Goal: Information Seeking & Learning: Learn about a topic

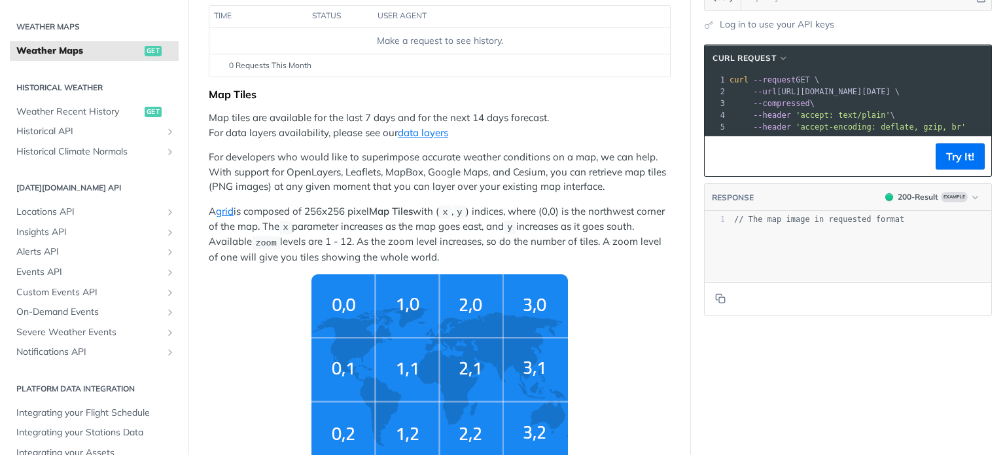
scroll to position [262, 0]
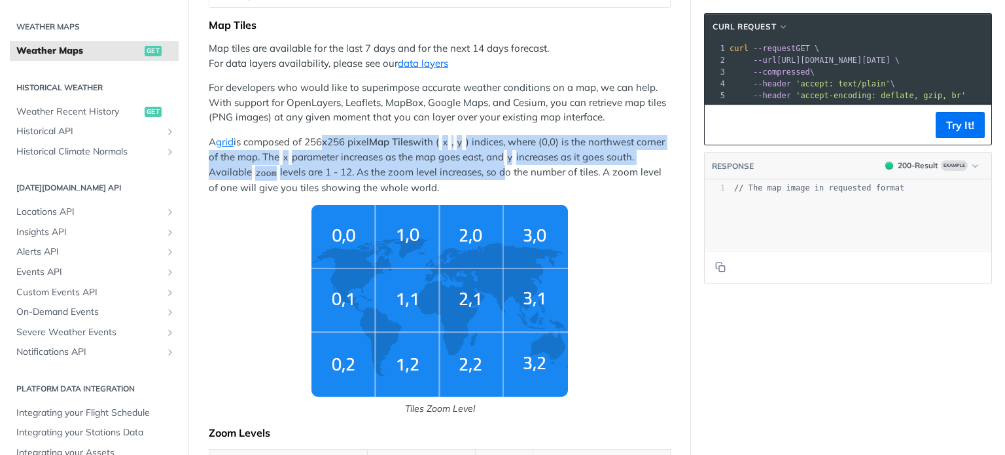
drag, startPoint x: 319, startPoint y: 140, endPoint x: 532, endPoint y: 177, distance: 215.9
click at [532, 177] on p "A grid is composed of 256x256 pixel Map Tiles with ( x , y ) indices, where (0,…" at bounding box center [440, 165] width 462 height 60
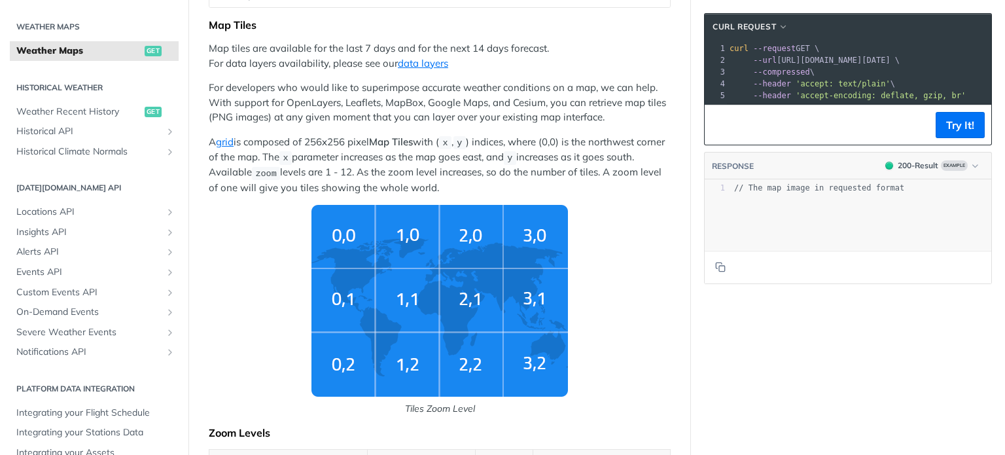
click at [547, 185] on p "A grid is composed of 256x256 pixel Map Tiles with ( x , y ) indices, where (0,…" at bounding box center [440, 165] width 462 height 60
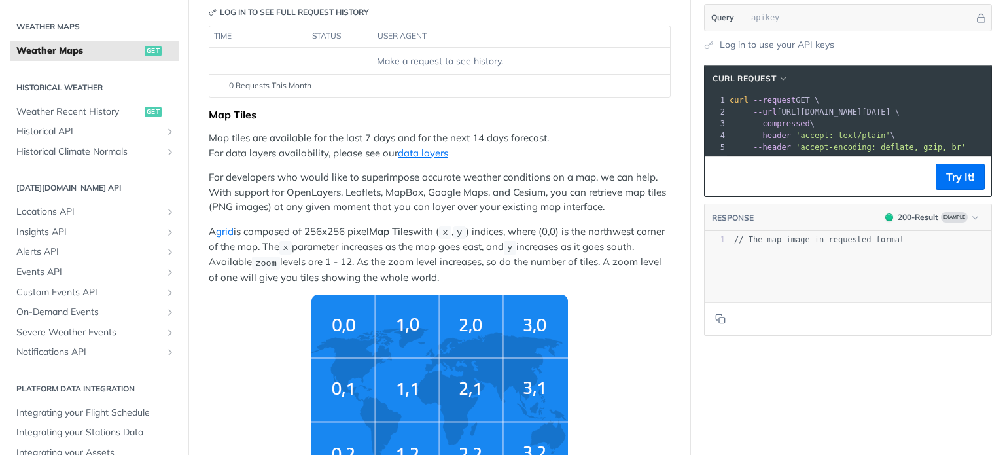
scroll to position [65, 0]
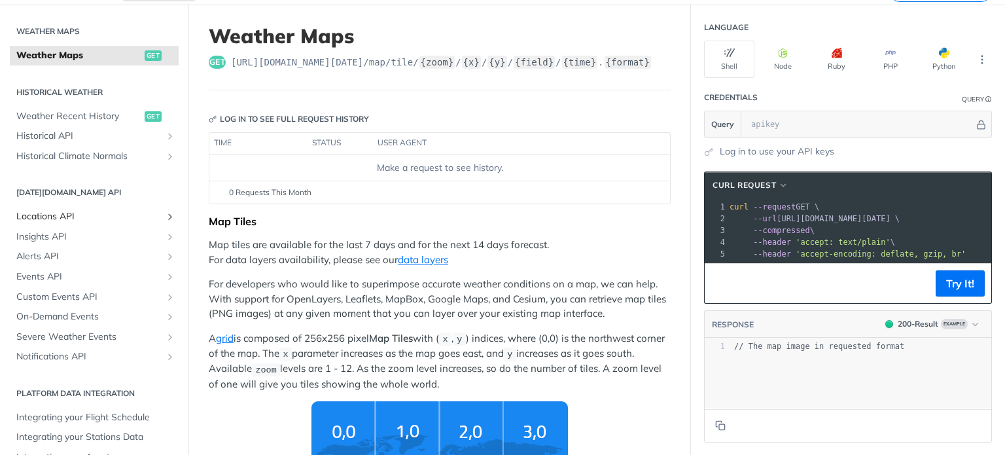
click at [97, 213] on span "Locations API" at bounding box center [88, 216] width 145 height 13
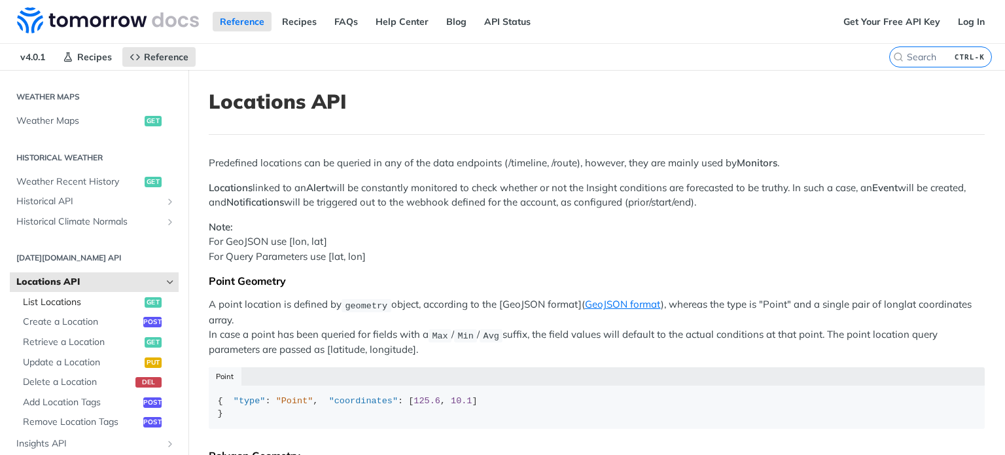
scroll to position [458, 0]
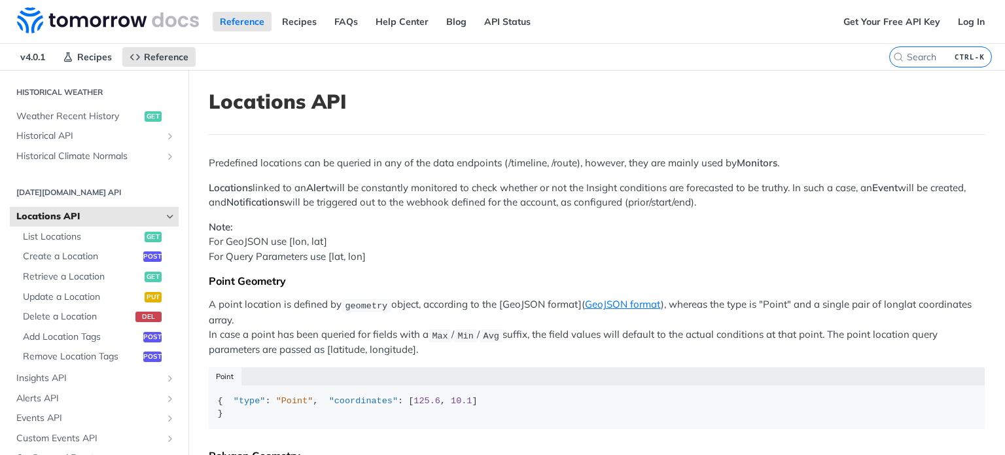
click at [94, 219] on span "Locations API" at bounding box center [88, 216] width 145 height 13
click at [113, 133] on span "Historical API" at bounding box center [88, 136] width 145 height 13
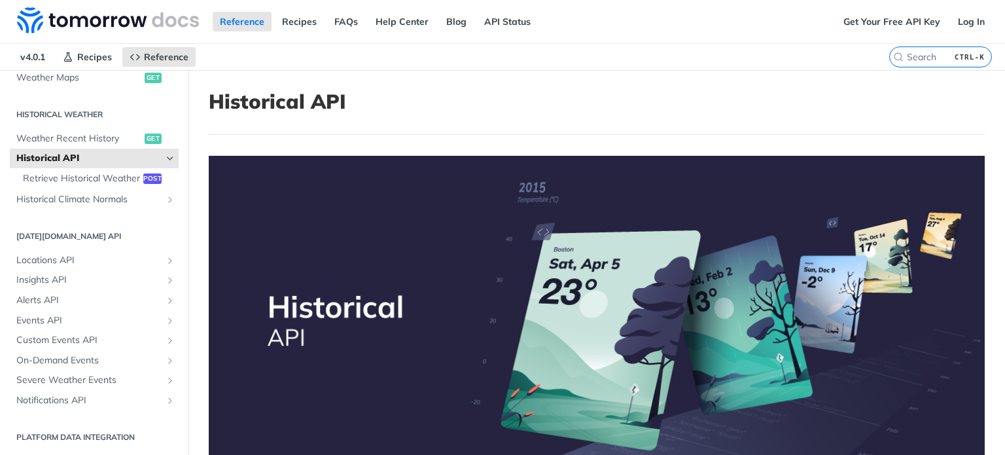
scroll to position [448, 0]
click at [84, 132] on span "Weather Recent History" at bounding box center [78, 138] width 125 height 13
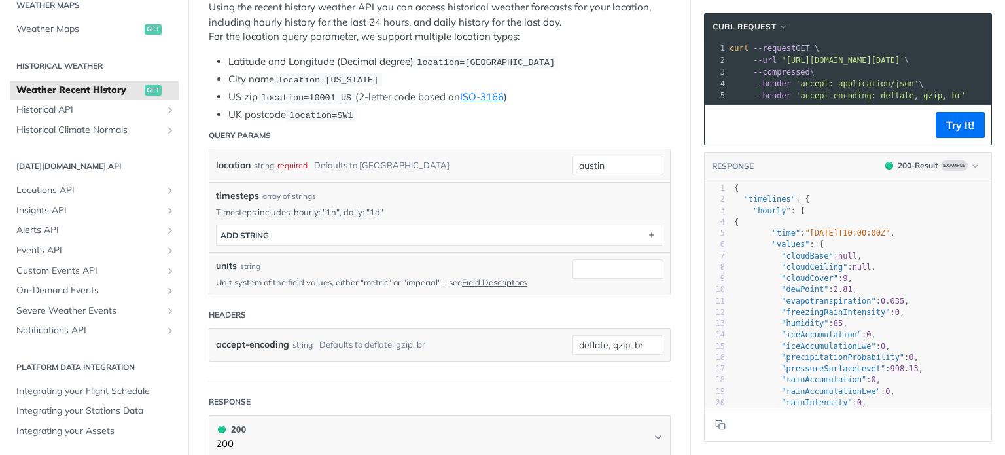
scroll to position [262, 0]
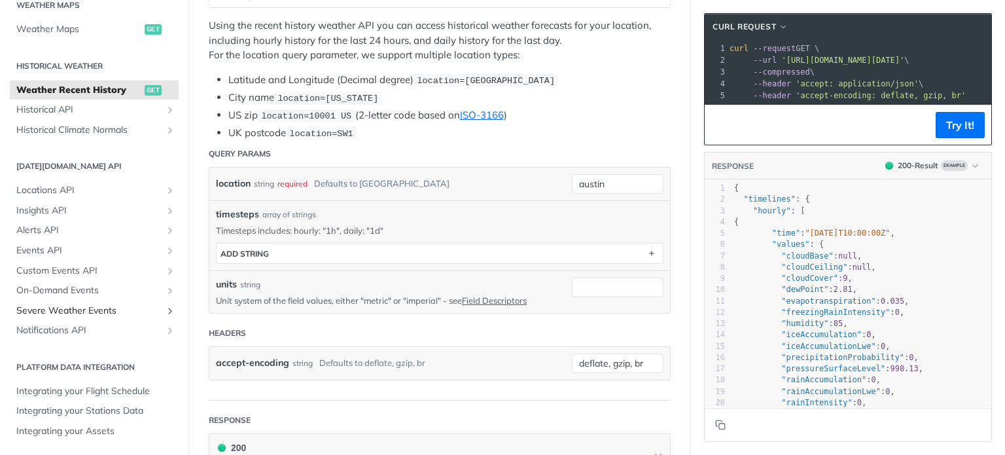
click at [120, 313] on span "Severe Weather Events" at bounding box center [88, 310] width 145 height 13
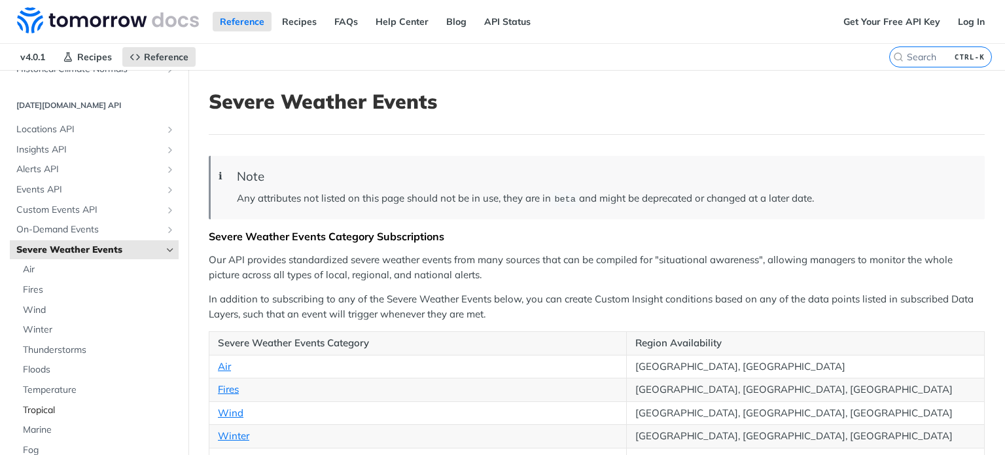
scroll to position [636, 0]
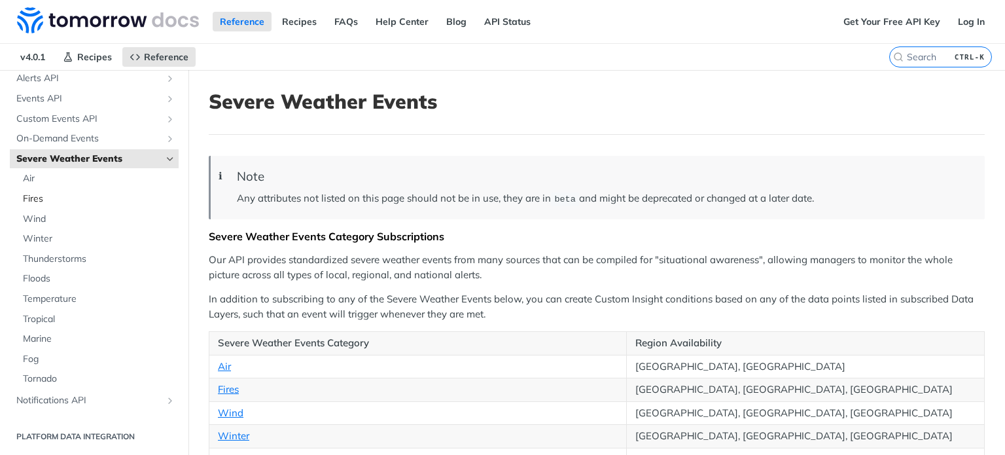
click at [35, 200] on span "Fires" at bounding box center [99, 198] width 153 height 13
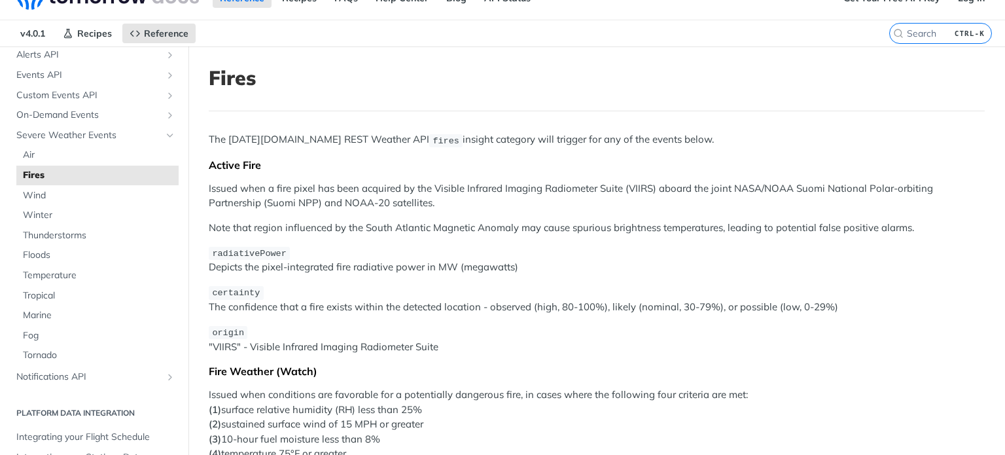
scroll to position [65, 0]
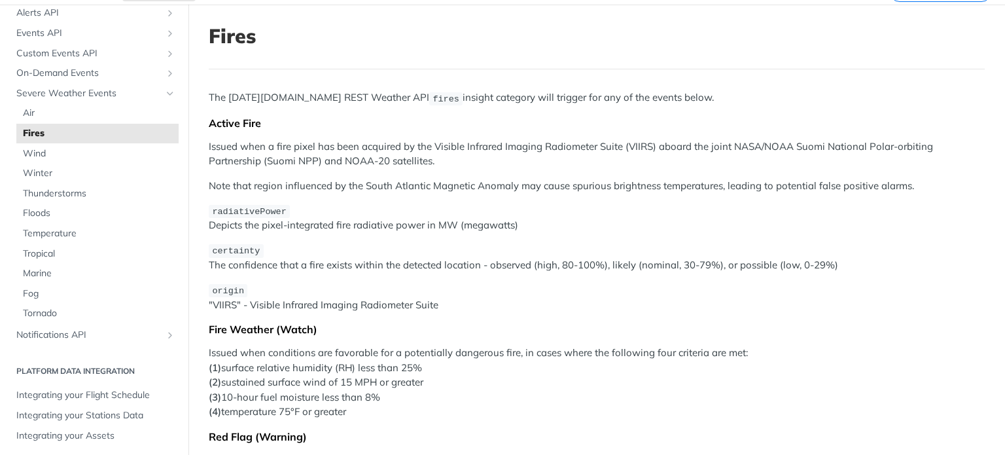
click at [222, 146] on p "Issued when a fire pixel has been acquired by the Visible Infrared Imaging Radi…" at bounding box center [597, 153] width 776 height 29
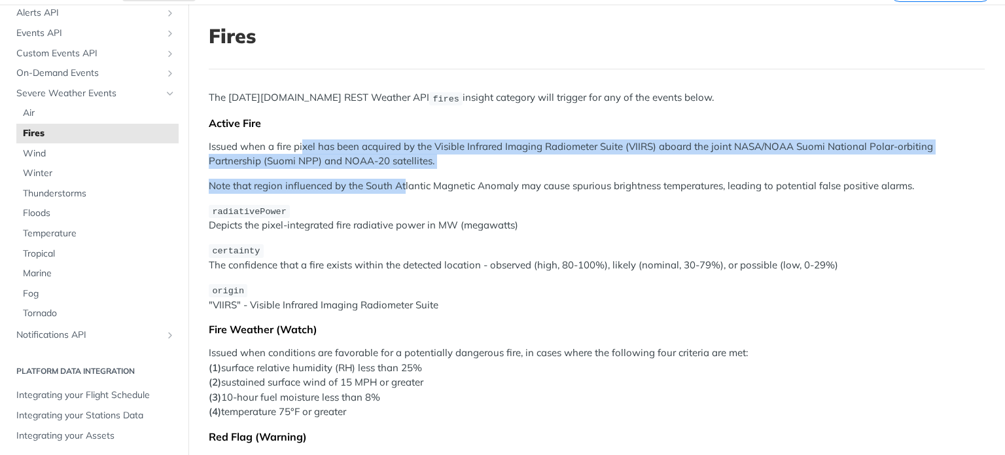
drag, startPoint x: 316, startPoint y: 147, endPoint x: 404, endPoint y: 173, distance: 92.2
click at [404, 169] on div "The Tomorrow.io REST Weather API fires insight category will trigger for any of…" at bounding box center [597, 374] width 776 height 568
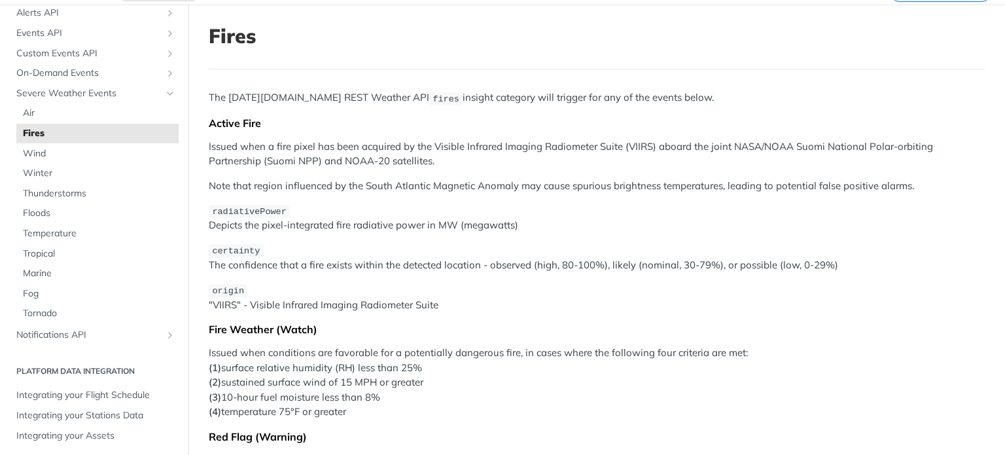
click at [427, 186] on p "Note that region influenced by the South Atlantic Magnetic Anomaly may cause sp…" at bounding box center [597, 186] width 776 height 15
drag, startPoint x: 210, startPoint y: 33, endPoint x: 564, endPoint y: 385, distance: 499.0
click at [571, 388] on article "Fires The Tomorrow.io REST Weather API fires insight category will trigger for …" at bounding box center [597, 425] width 817 height 841
click at [734, 96] on p "The Tomorrow.io REST Weather API fires insight category will trigger for any of…" at bounding box center [597, 97] width 776 height 15
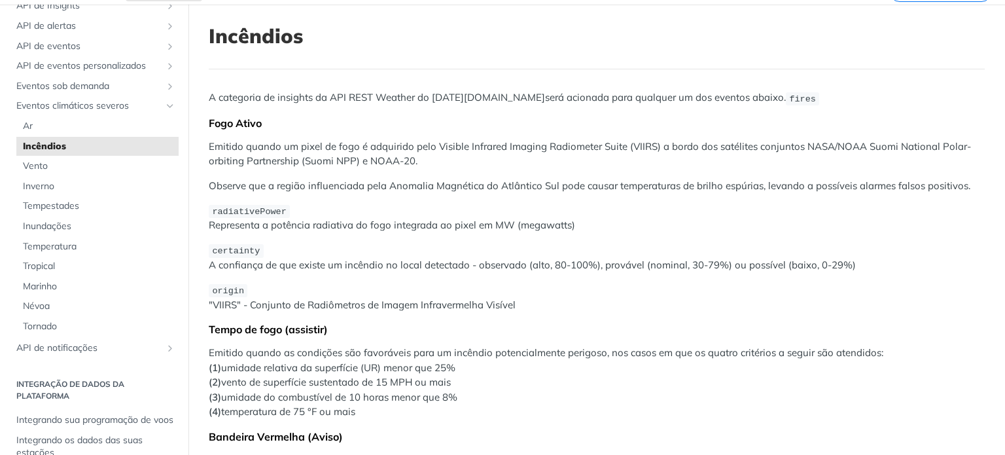
scroll to position [660, 0]
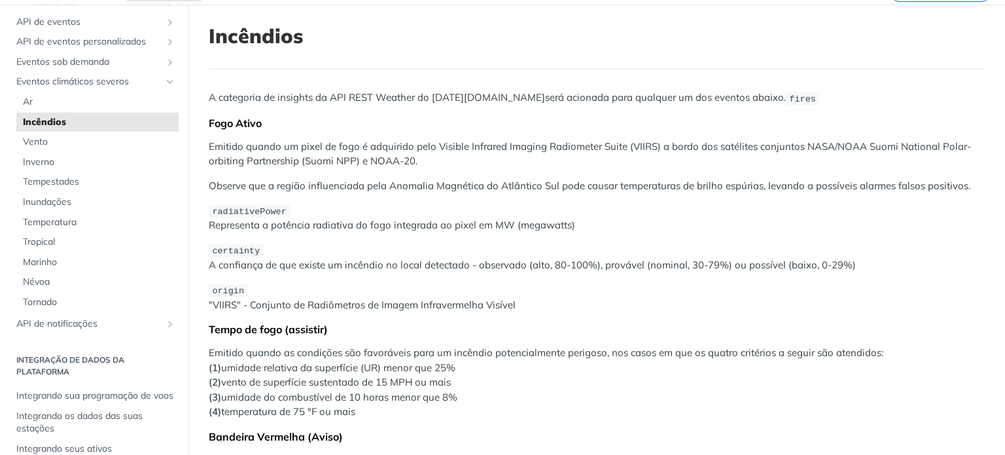
click at [589, 161] on p "Emitido quando um pixel de fogo é adquirido pelo Visible Infrared Imaging Radio…" at bounding box center [597, 153] width 776 height 29
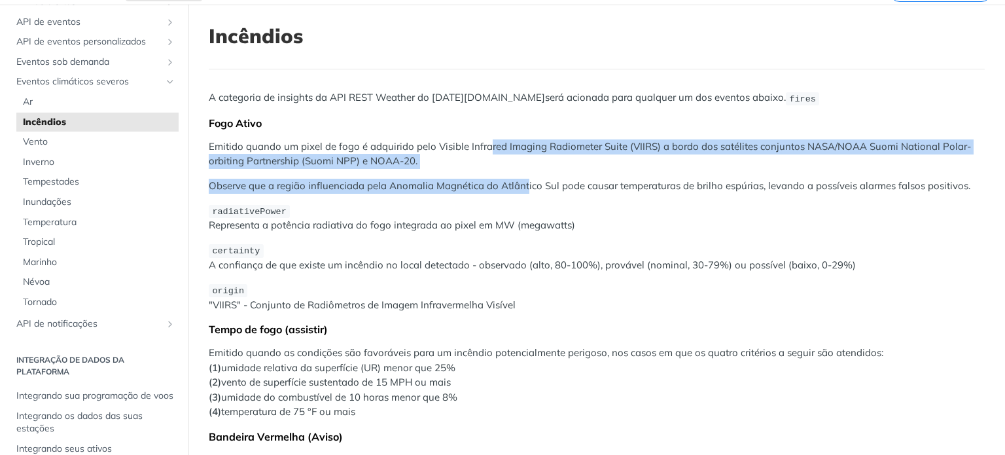
drag, startPoint x: 490, startPoint y: 143, endPoint x: 526, endPoint y: 190, distance: 59.7
click at [526, 190] on div "A categoria de insights da API REST Weather do Tomorrow.io será acionada para q…" at bounding box center [597, 374] width 776 height 568
drag, startPoint x: 505, startPoint y: 187, endPoint x: 526, endPoint y: 185, distance: 21.7
click at [505, 185] on font "Observe que a região influenciada pela Anomalia Magnética do Atlântico Sul pode…" at bounding box center [590, 185] width 762 height 12
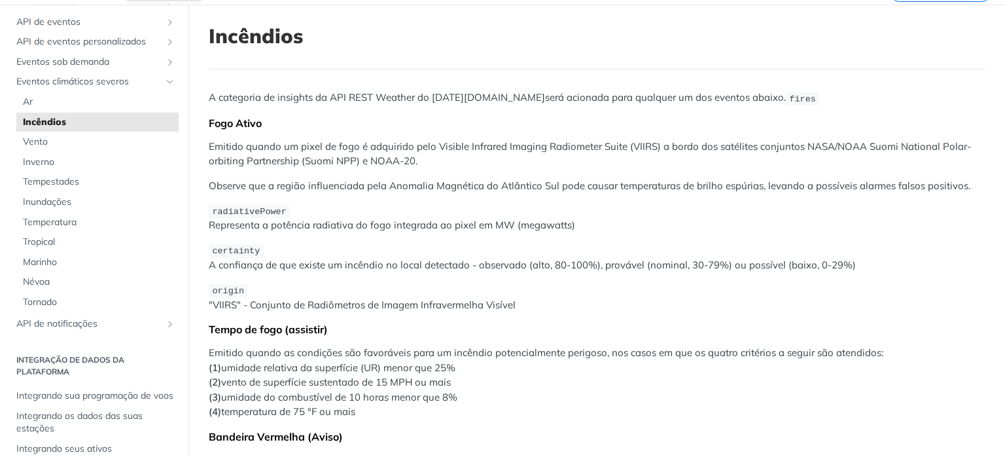
drag, startPoint x: 560, startPoint y: 177, endPoint x: 605, endPoint y: 182, distance: 44.7
click at [564, 179] on p "Observe que a região influenciada pela Anomalia Magnética do Atlântico Sul pode…" at bounding box center [597, 186] width 776 height 15
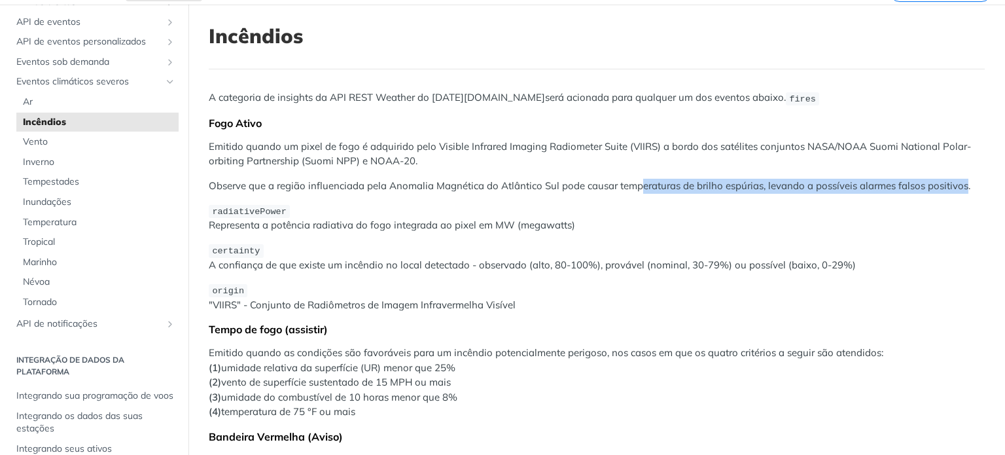
drag, startPoint x: 639, startPoint y: 175, endPoint x: 964, endPoint y: 177, distance: 324.7
click at [964, 177] on div "A categoria de insights da API REST Weather do Tomorrow.io será acionada para q…" at bounding box center [597, 374] width 776 height 568
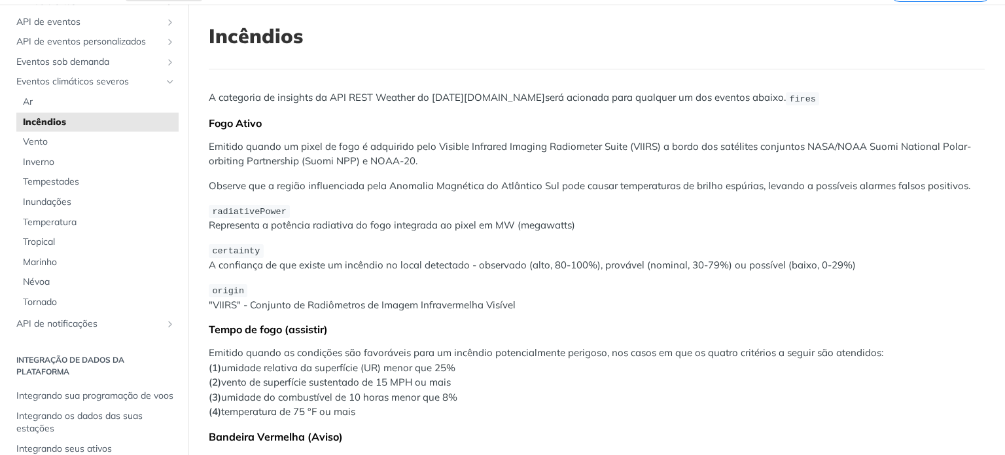
click at [911, 224] on p "radiativePower Representa a potência radiativa do fogo integrada ao pixel em MW…" at bounding box center [597, 218] width 776 height 30
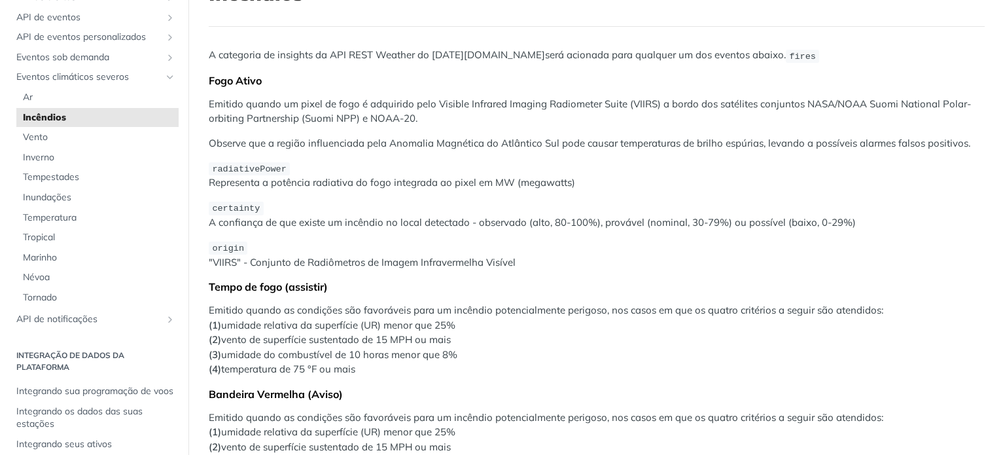
scroll to position [131, 0]
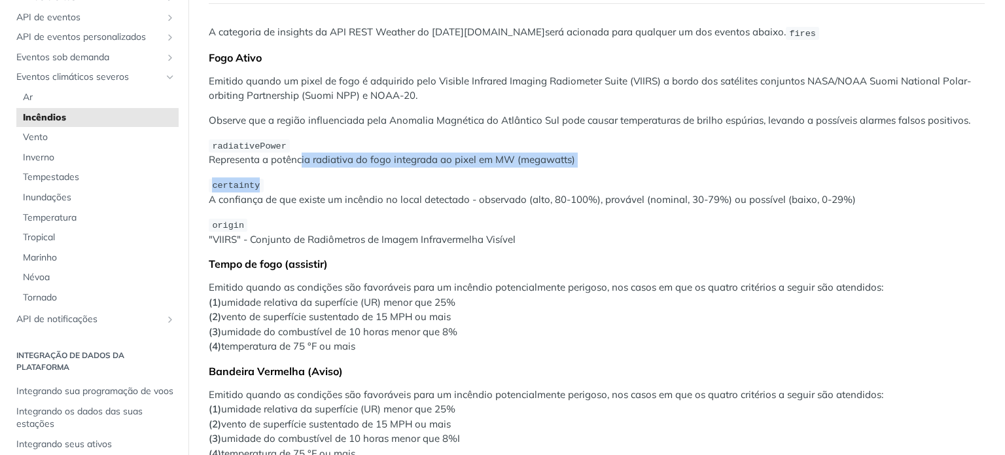
drag, startPoint x: 300, startPoint y: 154, endPoint x: 507, endPoint y: 186, distance: 209.3
click at [546, 175] on div "A categoria de insights da API REST Weather do Tomorrow.io será acionada para q…" at bounding box center [597, 309] width 776 height 568
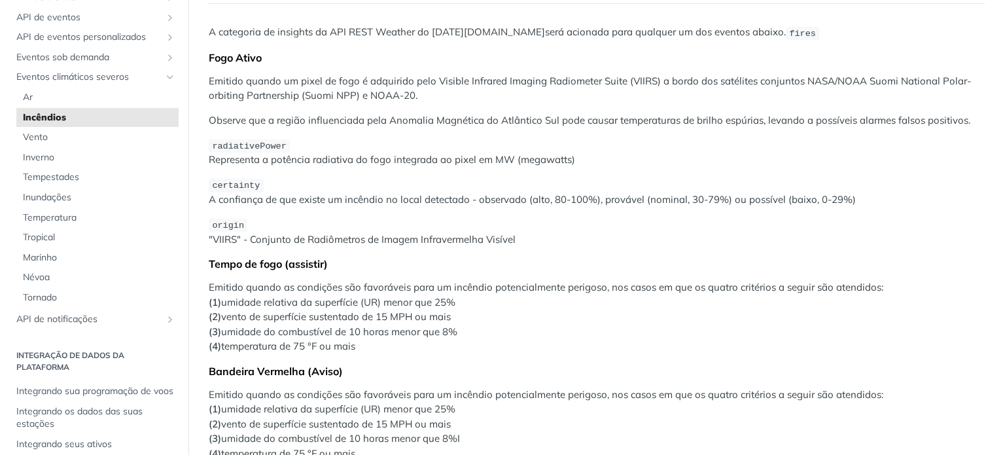
click at [350, 194] on font "A confiança de que existe um incêndio no local detectado - observado (alto, 80-…" at bounding box center [532, 199] width 647 height 12
drag, startPoint x: 412, startPoint y: 190, endPoint x: 674, endPoint y: 198, distance: 262.0
click at [674, 198] on p "certainty A confiança de que existe um incêndio no local detectado - observado …" at bounding box center [597, 192] width 776 height 30
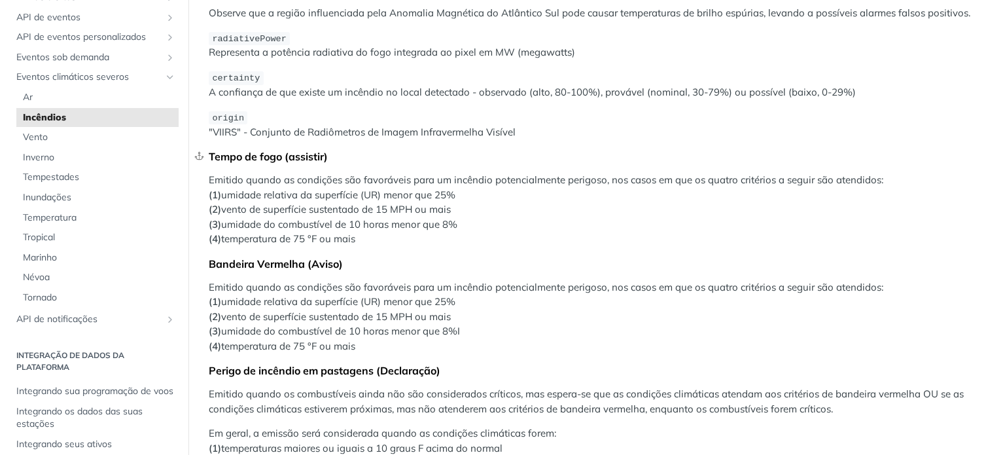
scroll to position [262, 0]
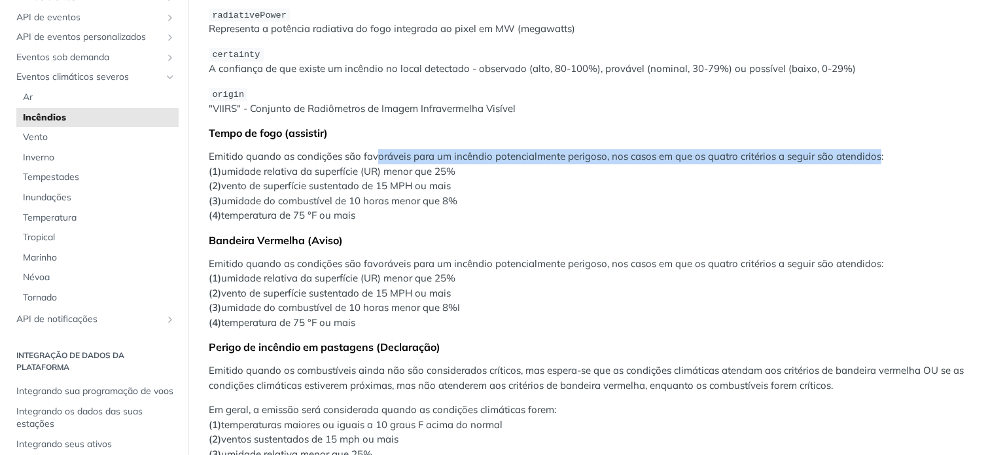
drag, startPoint x: 375, startPoint y: 161, endPoint x: 880, endPoint y: 157, distance: 504.7
click at [880, 157] on p "Emitido quando as condições são favoráveis ​​para um incêndio potencialmente pe…" at bounding box center [597, 186] width 776 height 74
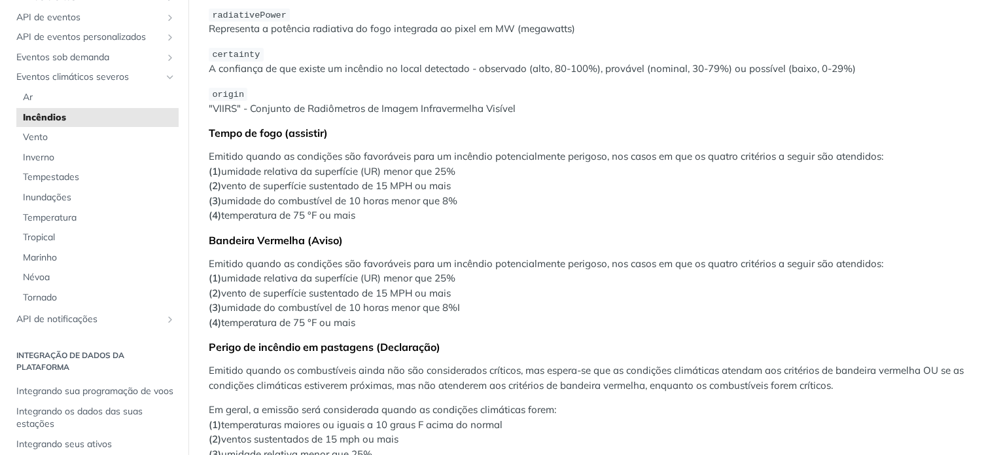
click at [885, 156] on p "Emitido quando as condições são favoráveis ​​para um incêndio potencialmente pe…" at bounding box center [597, 186] width 776 height 74
drag, startPoint x: 291, startPoint y: 156, endPoint x: 460, endPoint y: 172, distance: 169.7
click at [460, 172] on p "Emitido quando as condições são favoráveis ​​para um incêndio potencialmente pe…" at bounding box center [597, 186] width 776 height 74
click at [297, 179] on font "vento de superfície sustentado de 15 MPH ou mais" at bounding box center [336, 185] width 230 height 12
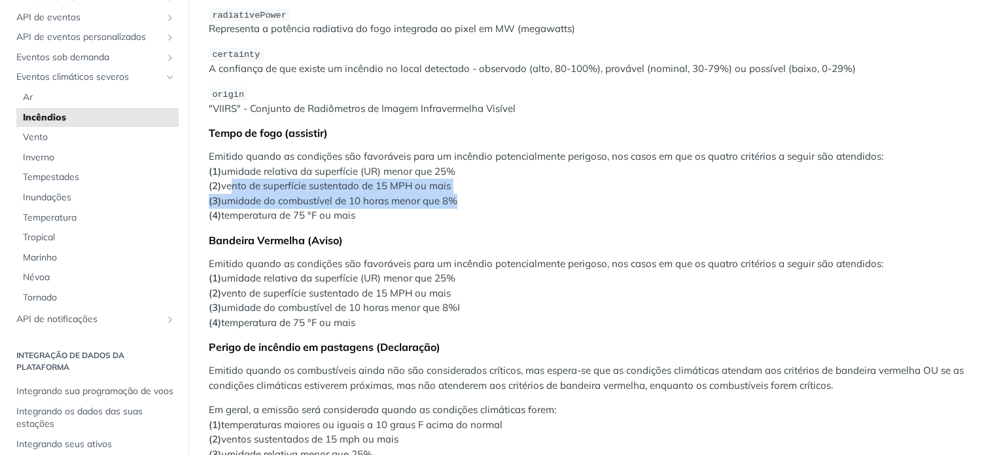
drag, startPoint x: 230, startPoint y: 177, endPoint x: 450, endPoint y: 199, distance: 221.0
click at [450, 199] on p "Emitido quando as condições são favoráveis ​​para um incêndio potencialmente pe…" at bounding box center [597, 186] width 776 height 74
click at [382, 205] on p "Emitido quando as condições são favoráveis ​​para um incêndio potencialmente pe…" at bounding box center [597, 186] width 776 height 74
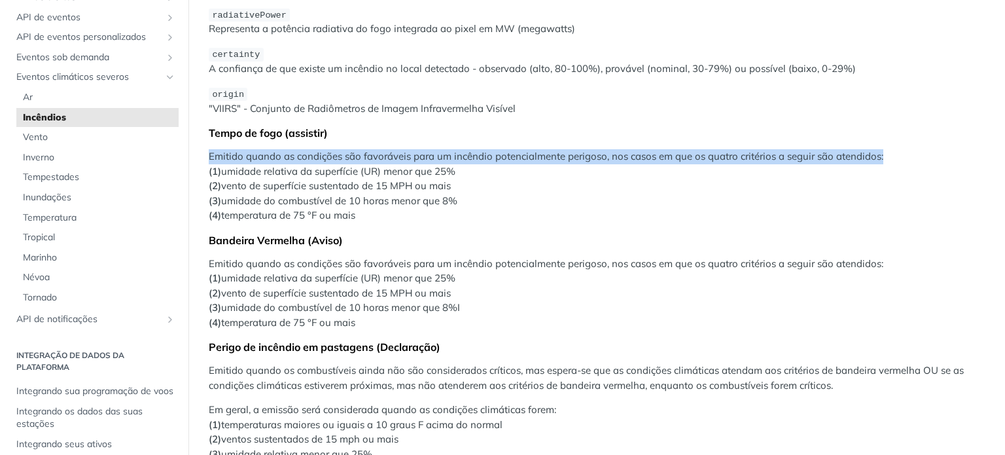
drag, startPoint x: 220, startPoint y: 153, endPoint x: 884, endPoint y: 147, distance: 664.4
click at [884, 149] on p "Emitido quando as condições são favoráveis ​​para um incêndio potencialmente pe…" at bounding box center [597, 186] width 776 height 74
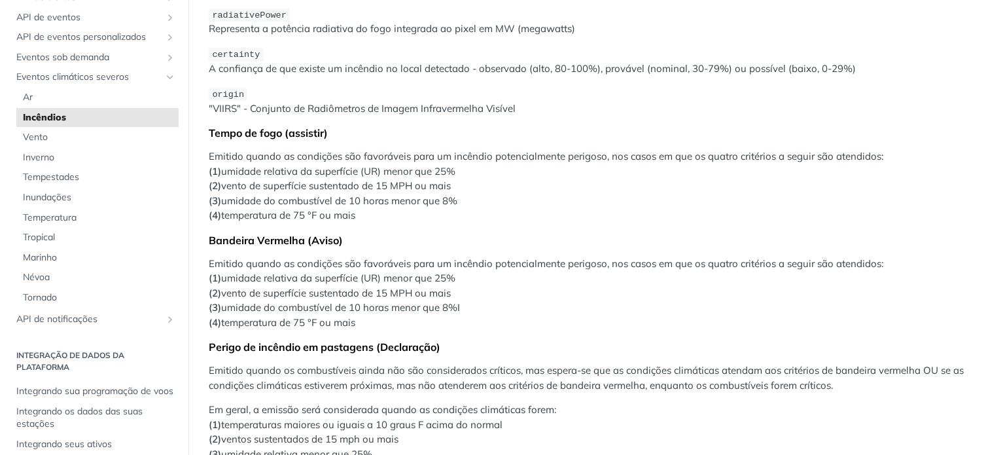
click at [333, 171] on font "umidade relativa da superfície (UR) menor que 25%" at bounding box center [338, 171] width 234 height 12
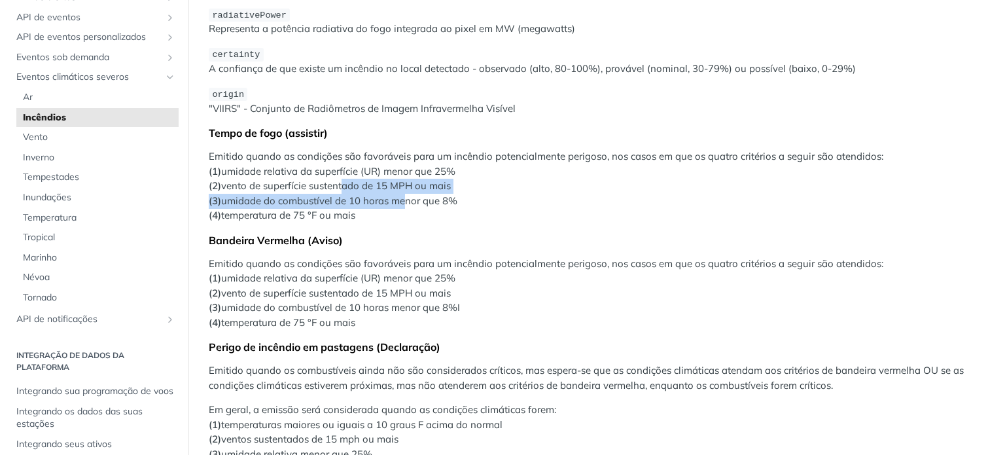
drag, startPoint x: 341, startPoint y: 180, endPoint x: 397, endPoint y: 191, distance: 57.4
click at [397, 191] on p "Emitido quando as condições são favoráveis ​​para um incêndio potencialmente pe…" at bounding box center [597, 186] width 776 height 74
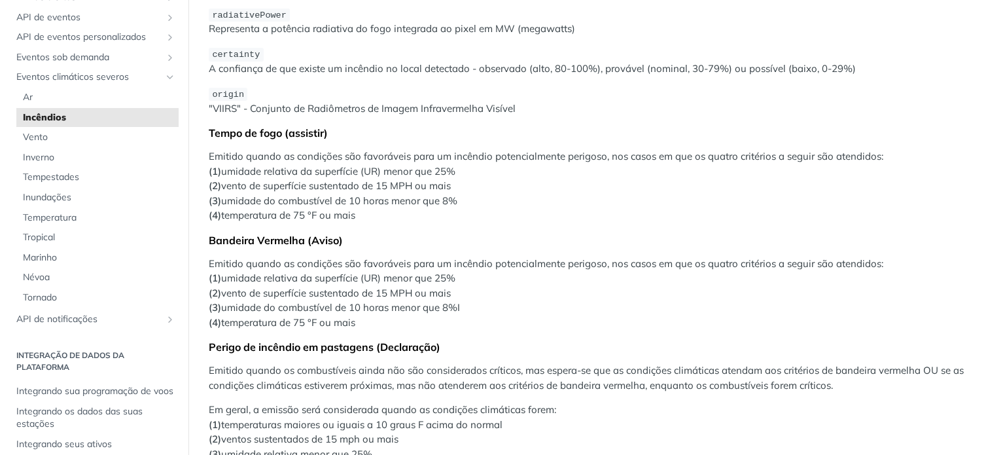
click at [355, 211] on font "temperatura de 75 °F ou mais" at bounding box center [288, 215] width 134 height 12
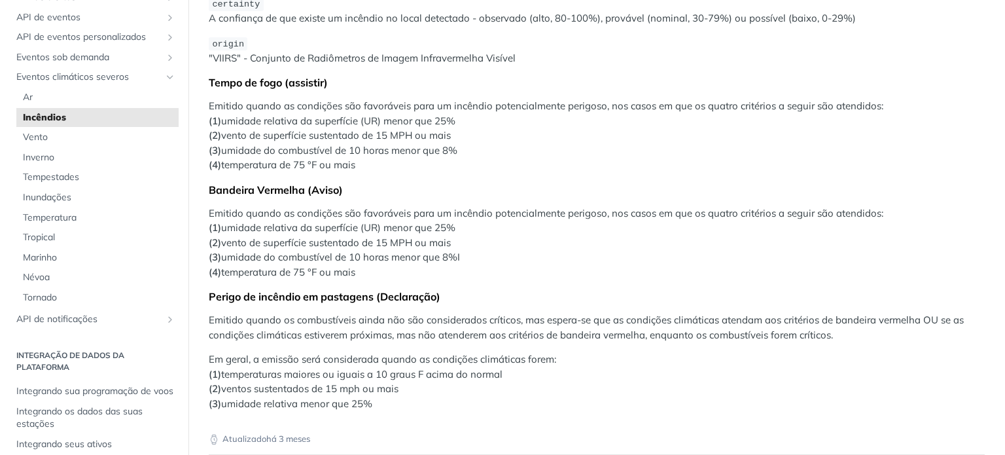
scroll to position [393, 0]
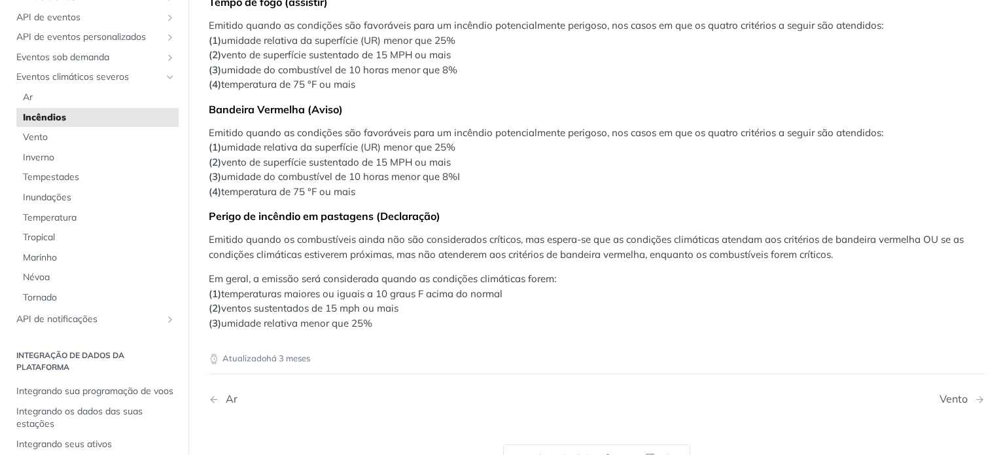
drag, startPoint x: 222, startPoint y: 123, endPoint x: 465, endPoint y: 143, distance: 243.7
click at [465, 143] on p "Emitido quando as condições são favoráveis ​​para um incêndio potencialmente pe…" at bounding box center [597, 163] width 776 height 74
drag, startPoint x: 640, startPoint y: 134, endPoint x: 625, endPoint y: 141, distance: 15.8
click at [639, 134] on font "Emitido quando as condições são favoráveis ​​para um incêndio potencialmente pe…" at bounding box center [546, 132] width 675 height 12
click at [554, 172] on p "Emitido quando as condições são favoráveis ​​para um incêndio potencialmente pe…" at bounding box center [597, 163] width 776 height 74
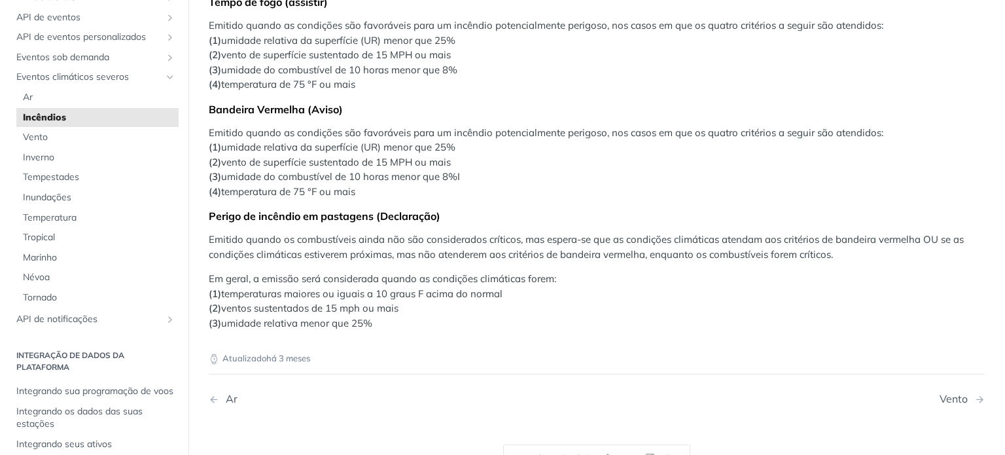
drag, startPoint x: 280, startPoint y: 149, endPoint x: 469, endPoint y: 148, distance: 189.2
click at [469, 148] on p "Emitido quando as condições são favoráveis ​​para um incêndio potencialmente pe…" at bounding box center [597, 163] width 776 height 74
click at [359, 160] on font "vento de superfície sustentado de 15 MPH ou mais" at bounding box center [336, 162] width 230 height 12
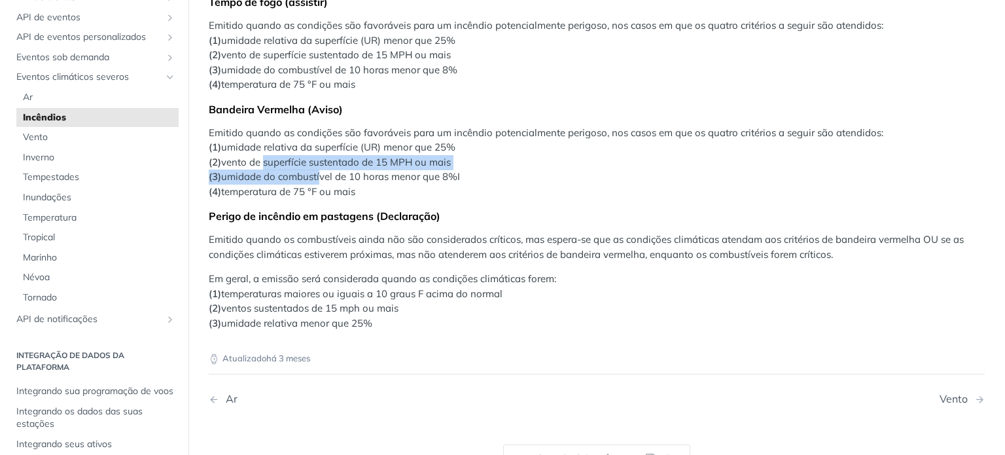
click at [319, 175] on p "Emitido quando as condições são favoráveis ​​para um incêndio potencialmente pe…" at bounding box center [597, 163] width 776 height 74
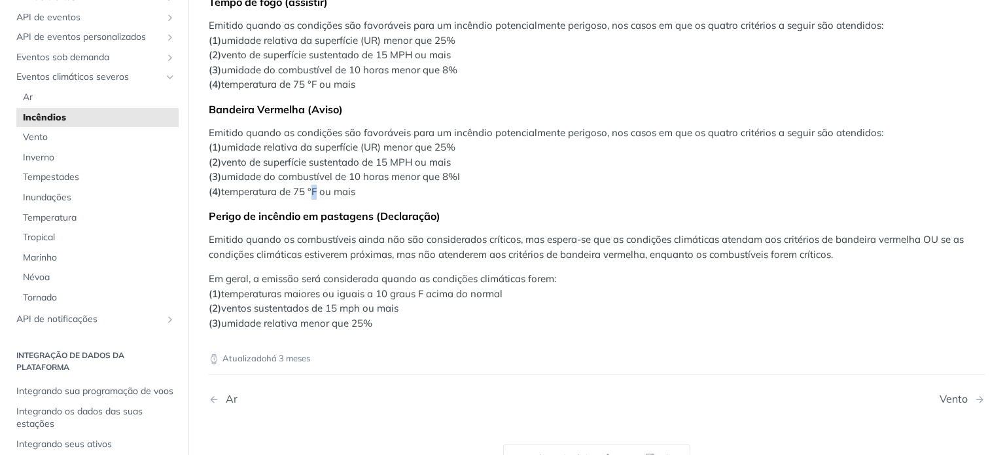
drag, startPoint x: 312, startPoint y: 189, endPoint x: 325, endPoint y: 188, distance: 13.8
click at [317, 187] on font "temperatura de 75 °F ou mais" at bounding box center [288, 191] width 134 height 12
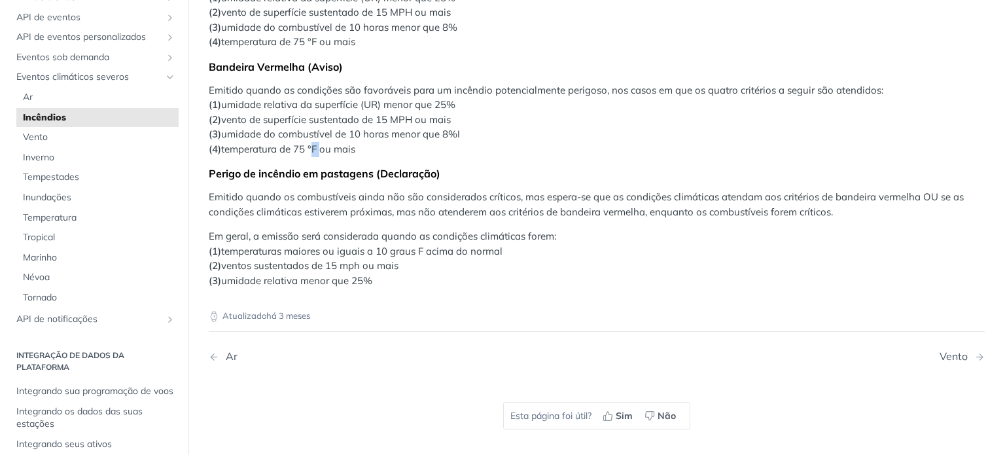
scroll to position [458, 0]
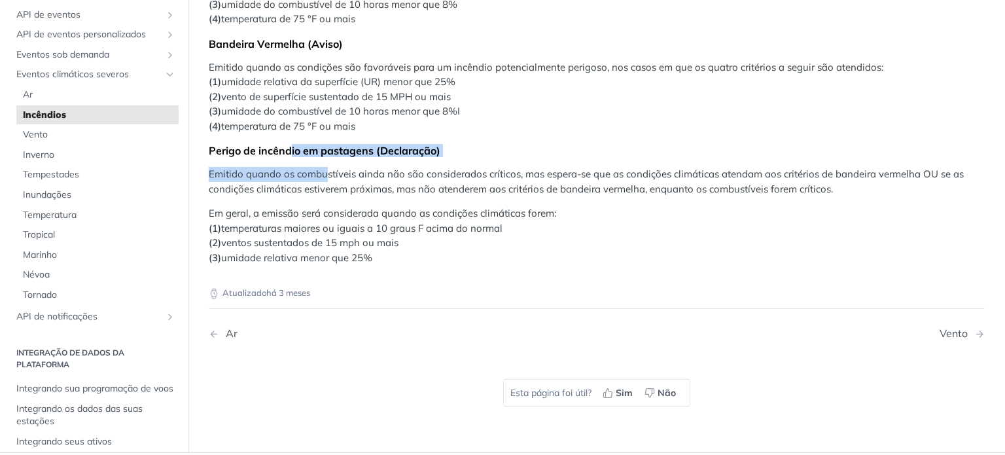
drag, startPoint x: 291, startPoint y: 151, endPoint x: 327, endPoint y: 159, distance: 37.6
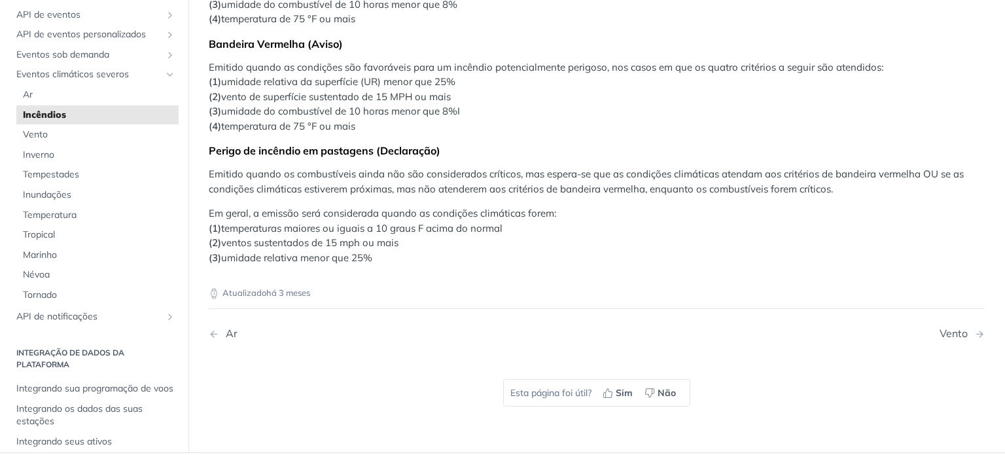
drag, startPoint x: 337, startPoint y: 177, endPoint x: 346, endPoint y: 177, distance: 8.5
click at [338, 177] on font "Emitido quando os combustíveis ainda não são considerados críticos, mas espera-…" at bounding box center [586, 181] width 755 height 27
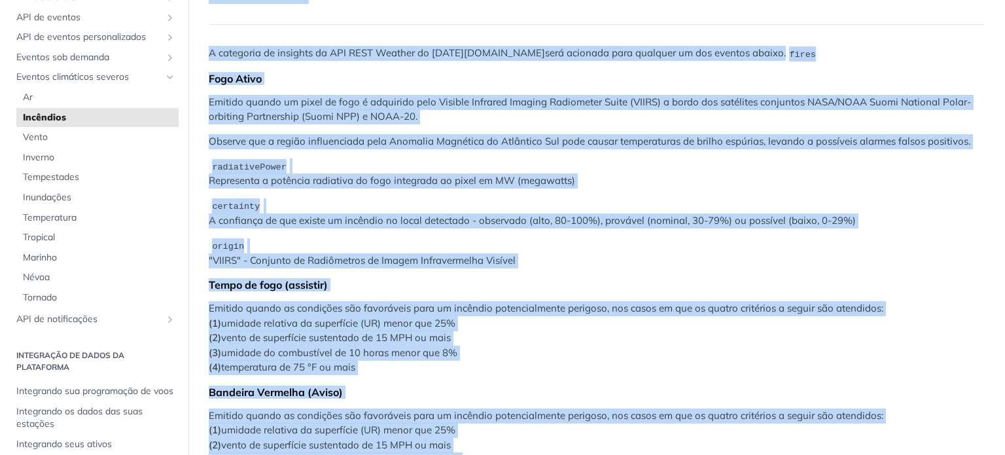
scroll to position [233, 0]
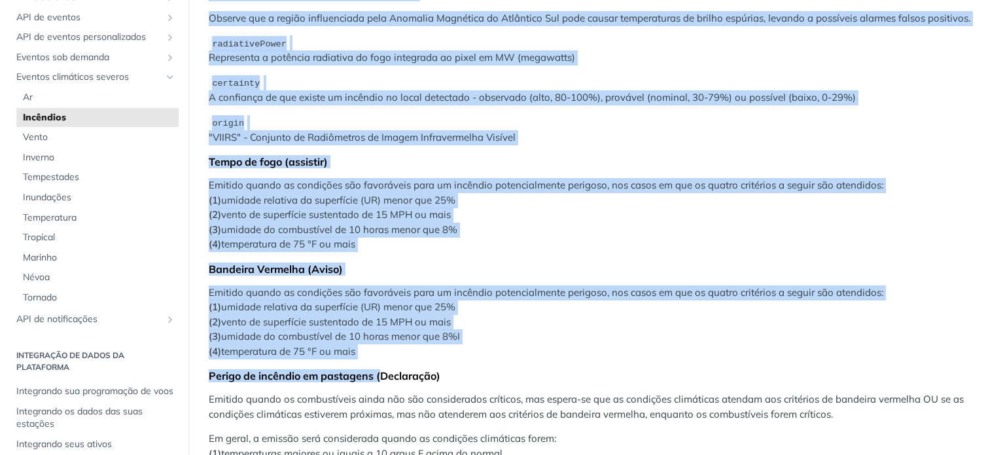
drag, startPoint x: 209, startPoint y: 30, endPoint x: 398, endPoint y: 350, distance: 371.5
click at [398, 350] on article "Incêndios A categoria de insights da API REST Weather do Tomorrow.io será acion…" at bounding box center [597, 257] width 817 height 841
copy article "Incêndios A categoria de insights da API REST Weather do Tomorrow.io será acion…"
click at [626, 249] on div "A categoria de insights da API REST Weather do Tomorrow.io será acionada para q…" at bounding box center [597, 207] width 776 height 568
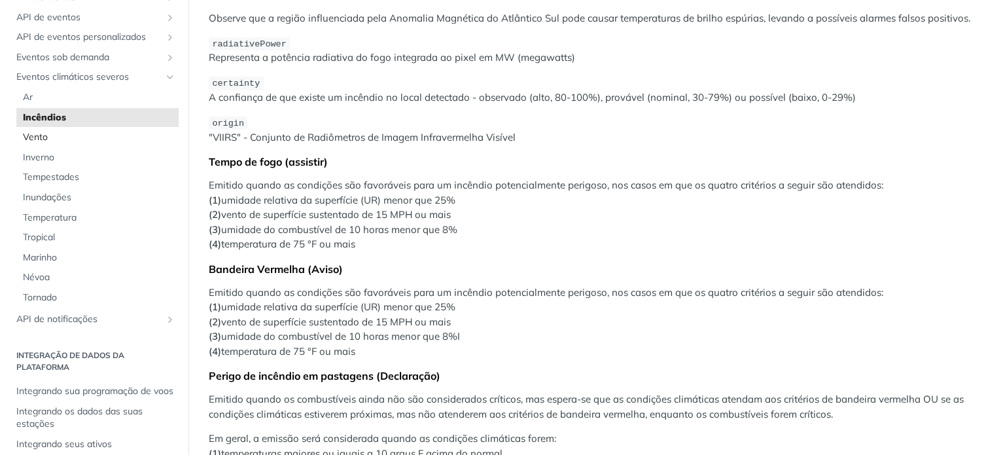
click at [34, 143] on font "Vento" at bounding box center [35, 137] width 25 height 12
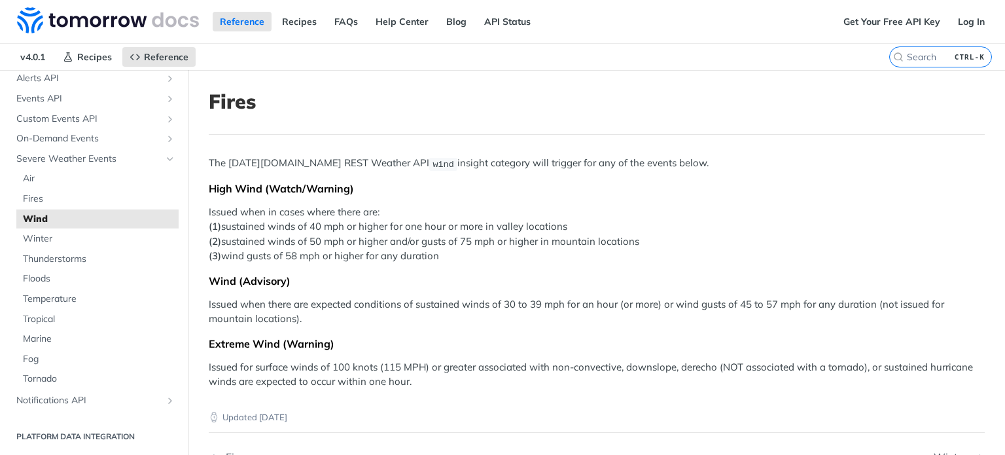
scroll to position [636, 0]
click at [716, 194] on div "The Tomorrow.io REST Weather API wind insight category will trigger for any of …" at bounding box center [597, 272] width 776 height 233
drag, startPoint x: 619, startPoint y: 135, endPoint x: 613, endPoint y: 138, distance: 6.7
click at [618, 136] on article "Fires The Tomorrow.io REST Weather API wind insight category will trigger for a…" at bounding box center [597, 323] width 817 height 506
click at [662, 224] on p "Issued when in cases where there are: (1) sustained winds of 40 mph or higher f…" at bounding box center [597, 234] width 776 height 59
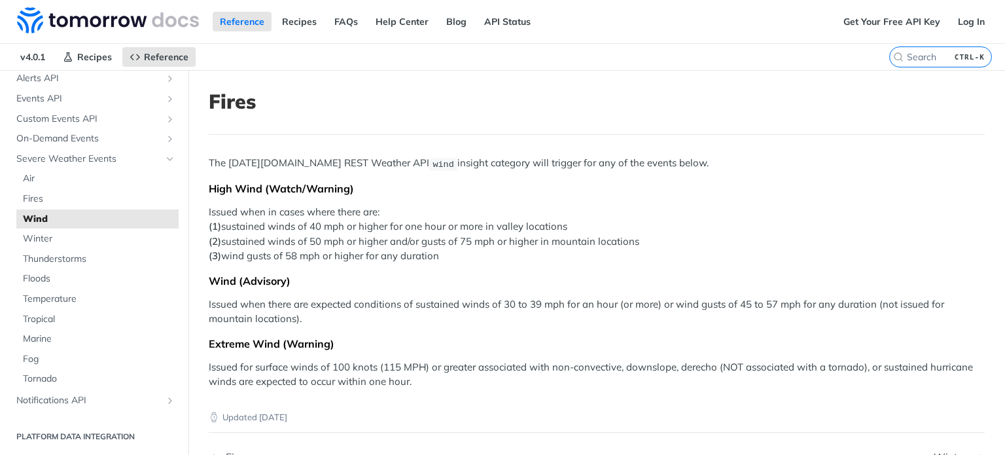
click at [823, 104] on h1 "Fires" at bounding box center [597, 102] width 776 height 24
drag, startPoint x: 764, startPoint y: 162, endPoint x: 712, endPoint y: 164, distance: 51.8
click at [761, 160] on p "The Tomorrow.io REST Weather API wind insight category will trigger for any of …" at bounding box center [597, 163] width 776 height 15
click at [39, 256] on span "Thunderstorms" at bounding box center [99, 259] width 153 height 13
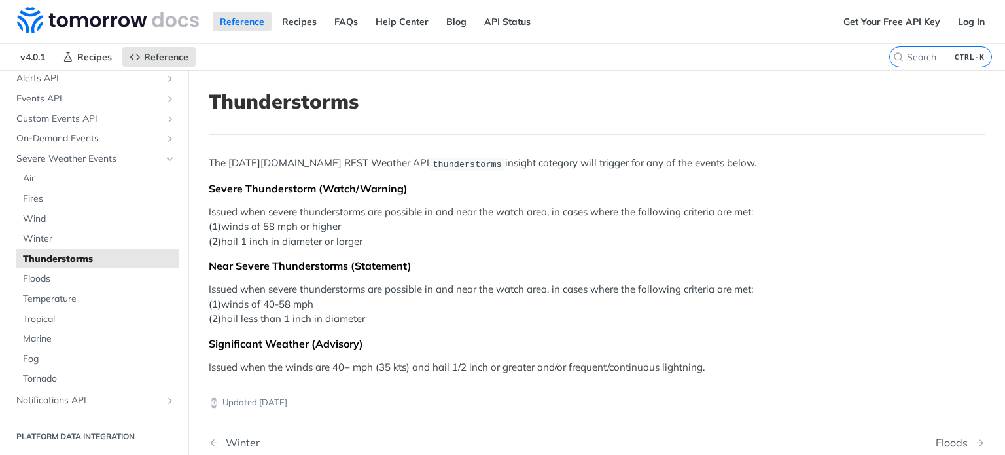
drag, startPoint x: 371, startPoint y: 210, endPoint x: 550, endPoint y: 227, distance: 180.2
click at [550, 227] on p "Issued when severe thunderstorms are possible in and near the watch area, in ca…" at bounding box center [597, 227] width 776 height 45
click at [496, 244] on p "Issued when severe thunderstorms are possible in and near the watch area, in ca…" at bounding box center [597, 227] width 776 height 45
drag, startPoint x: 236, startPoint y: 226, endPoint x: 361, endPoint y: 242, distance: 126.0
click at [361, 242] on p "Issued when severe thunderstorms are possible in and near the watch area, in ca…" at bounding box center [597, 227] width 776 height 45
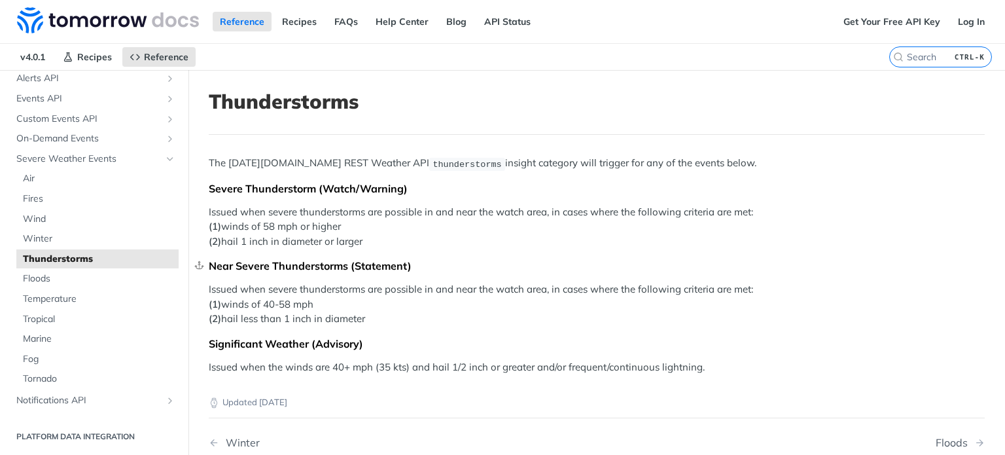
click at [332, 270] on div "Near Severe Thunderstorms (Statement)" at bounding box center [597, 265] width 776 height 13
drag, startPoint x: 247, startPoint y: 186, endPoint x: 314, endPoint y: 185, distance: 67.4
click at [314, 185] on div "Severe Thunderstorm (Watch/Warning)" at bounding box center [597, 188] width 776 height 13
click at [799, 113] on header "Thunderstorms" at bounding box center [597, 112] width 776 height 45
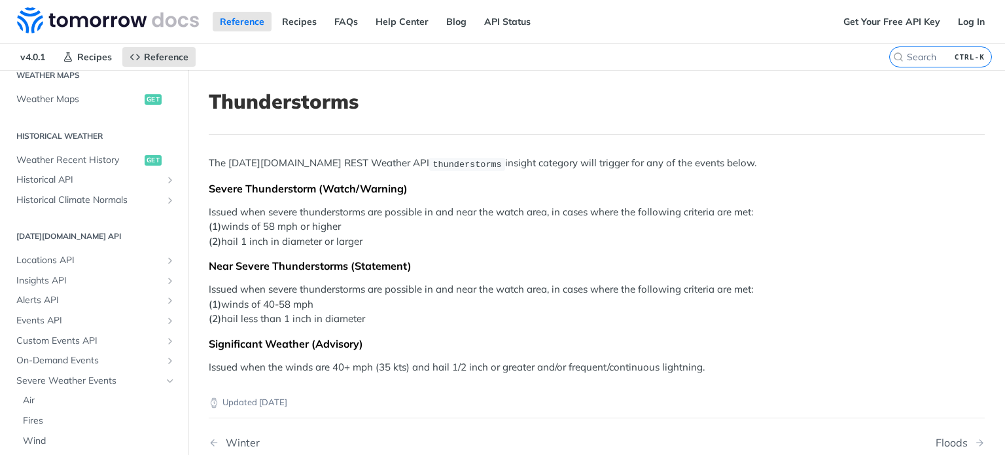
click at [405, 233] on p "Issued when severe thunderstorms are possible in and near the watch area, in ca…" at bounding box center [597, 227] width 776 height 45
drag, startPoint x: 267, startPoint y: 222, endPoint x: 365, endPoint y: 239, distance: 99.0
click at [365, 239] on p "Issued when severe thunderstorms are possible in and near the watch area, in ca…" at bounding box center [597, 227] width 776 height 45
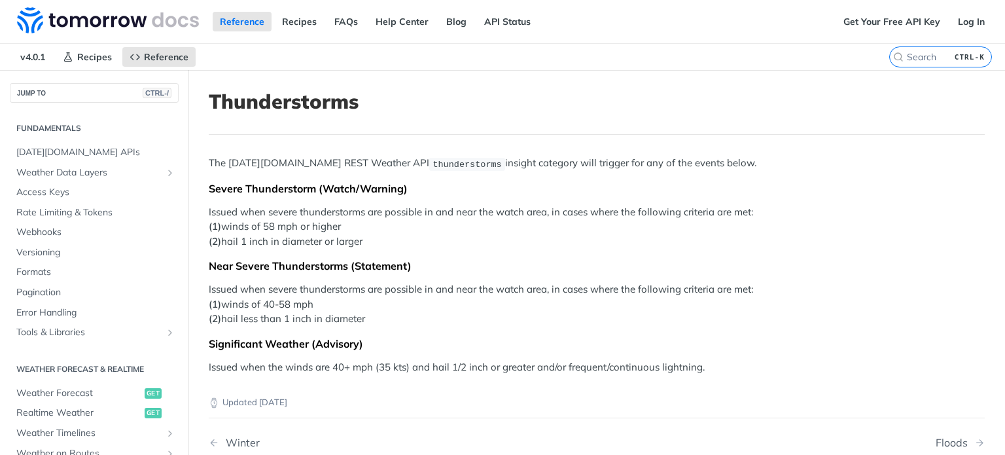
click at [691, 123] on header "Thunderstorms" at bounding box center [597, 112] width 776 height 45
click at [621, 138] on article "Thunderstorms The Tomorrow.io REST Weather API thunderstorms insight category w…" at bounding box center [597, 316] width 817 height 492
drag, startPoint x: 717, startPoint y: 141, endPoint x: 710, endPoint y: 139, distance: 7.5
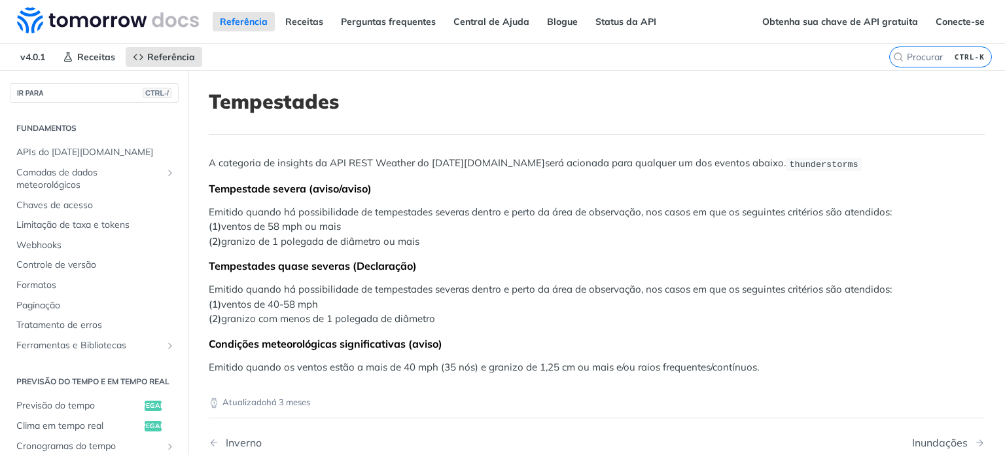
click at [459, 228] on p "Emitido quando há possibilidade de tempestades severas dentro e perto da área d…" at bounding box center [597, 227] width 776 height 45
click at [126, 177] on span "Camadas de dados meteorológicos" at bounding box center [88, 179] width 145 height 26
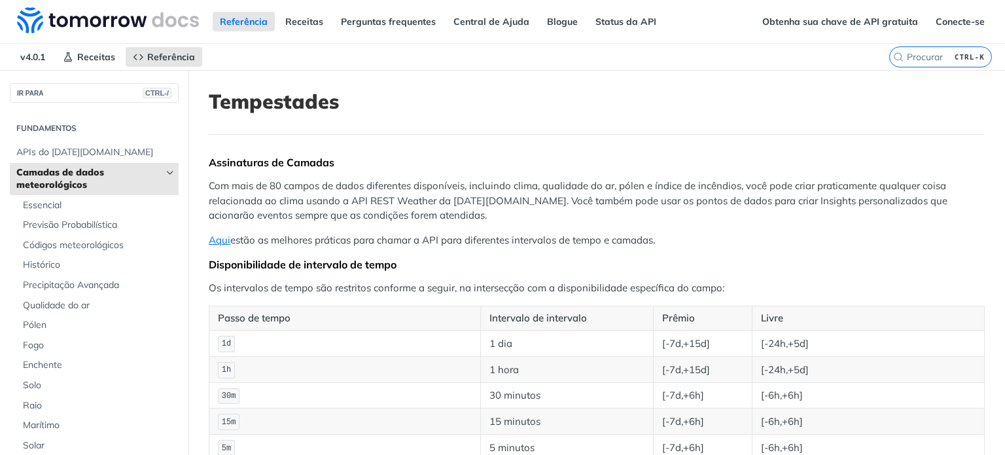
click at [130, 177] on span "Camadas de dados meteorológicos" at bounding box center [88, 179] width 145 height 26
click at [153, 163] on link "Camadas de dados meteorológicos" at bounding box center [94, 179] width 169 height 32
click at [165, 168] on icon "Hide subpages for Weather Data Layers" at bounding box center [170, 173] width 10 height 10
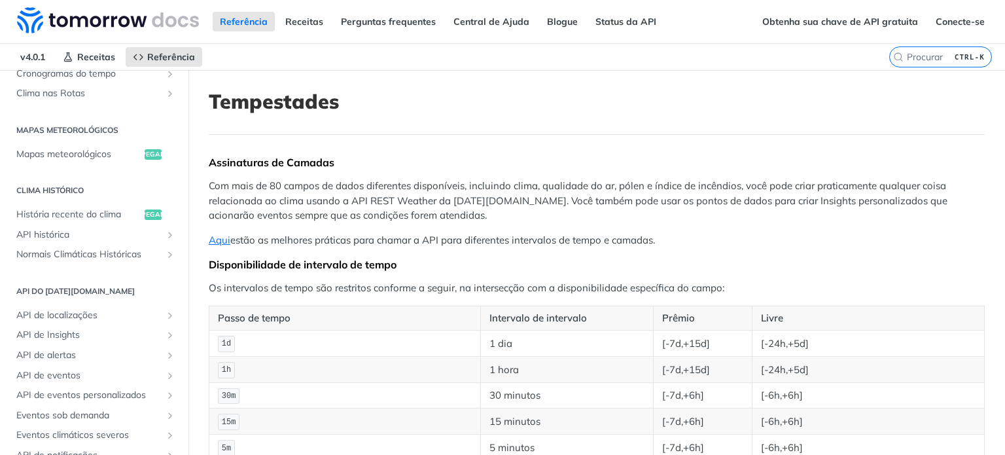
scroll to position [458, 0]
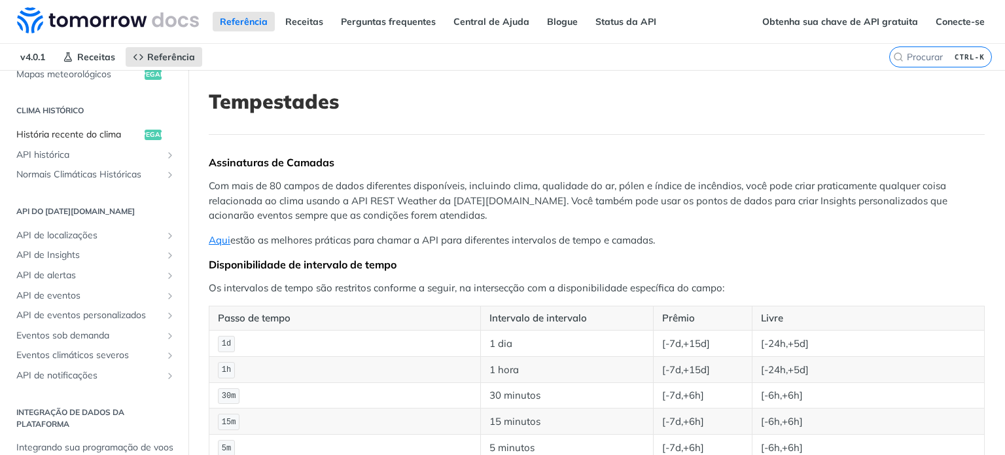
click at [65, 137] on font "História recente do clima" at bounding box center [68, 134] width 105 height 12
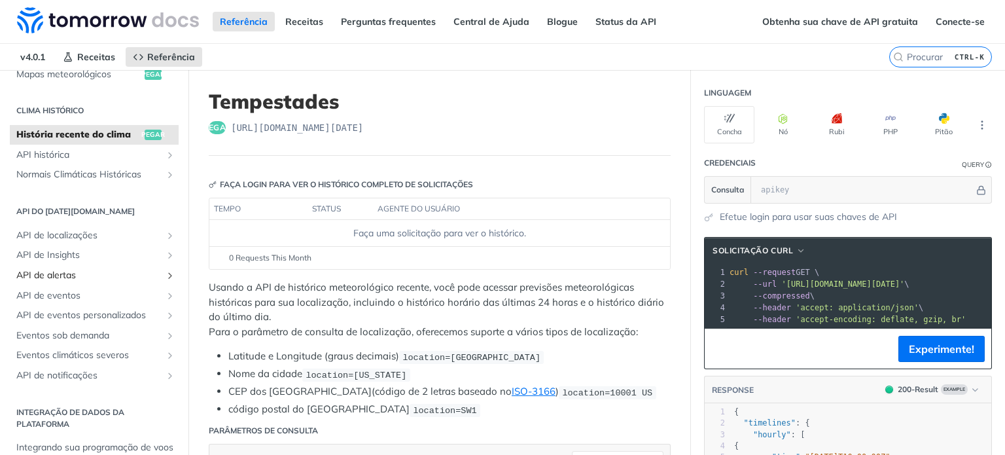
click at [41, 278] on font "API de alertas" at bounding box center [46, 275] width 60 height 12
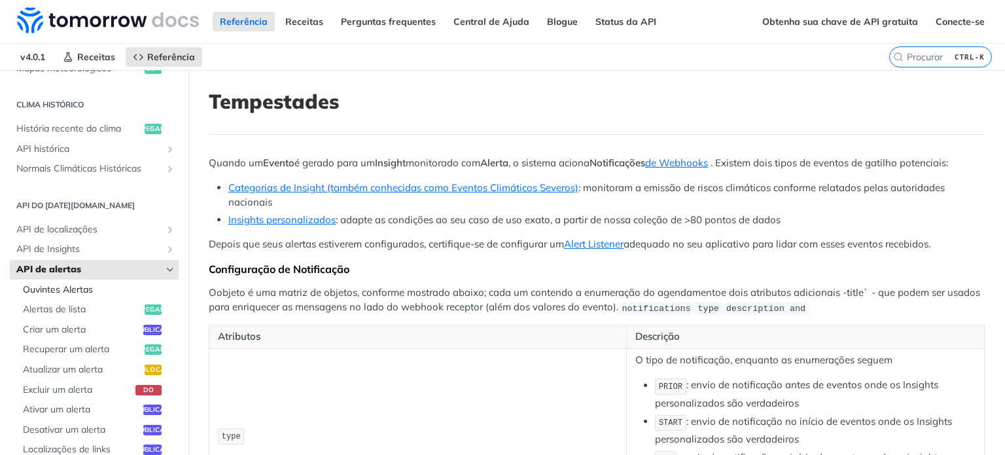
scroll to position [524, 0]
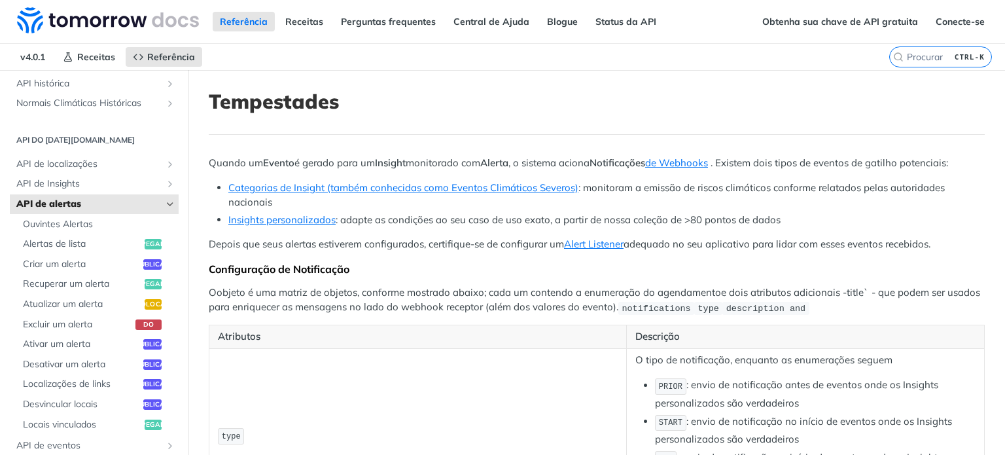
click at [105, 211] on span "API de alertas" at bounding box center [88, 204] width 145 height 13
click at [165, 209] on icon "Hide subpages for Alerts API" at bounding box center [170, 204] width 10 height 10
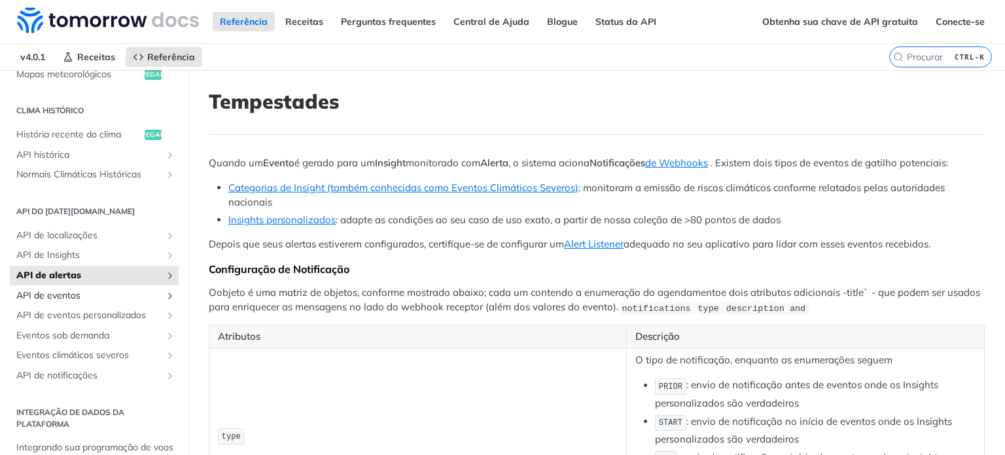
click at [89, 289] on span "API de eventos" at bounding box center [88, 295] width 145 height 13
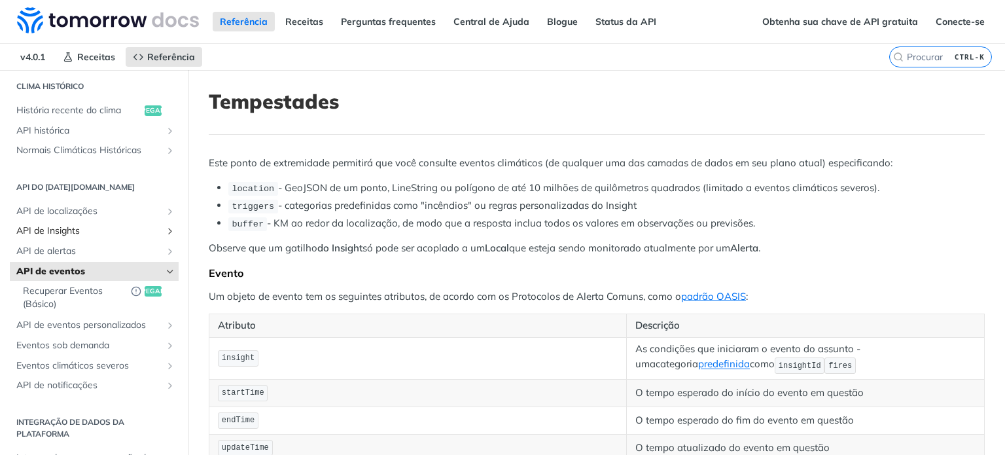
click at [123, 238] on span "API de Insights" at bounding box center [88, 231] width 145 height 13
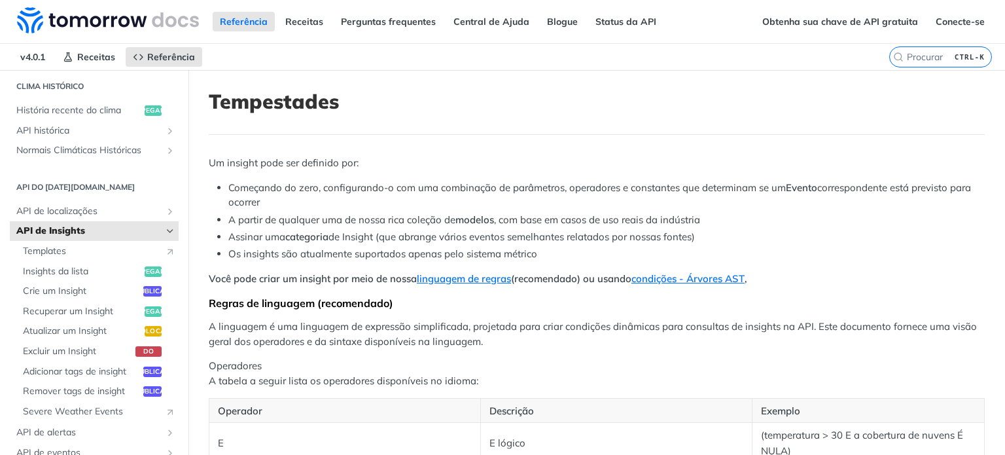
click at [165, 236] on icon "Hide subpages for Insights API" at bounding box center [170, 231] width 10 height 10
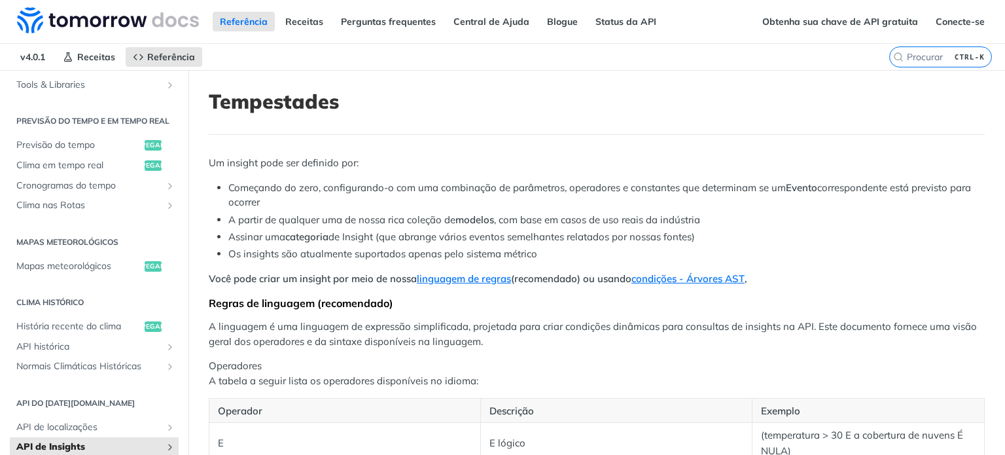
scroll to position [262, 0]
click at [46, 351] on font "API histórica" at bounding box center [42, 345] width 53 height 12
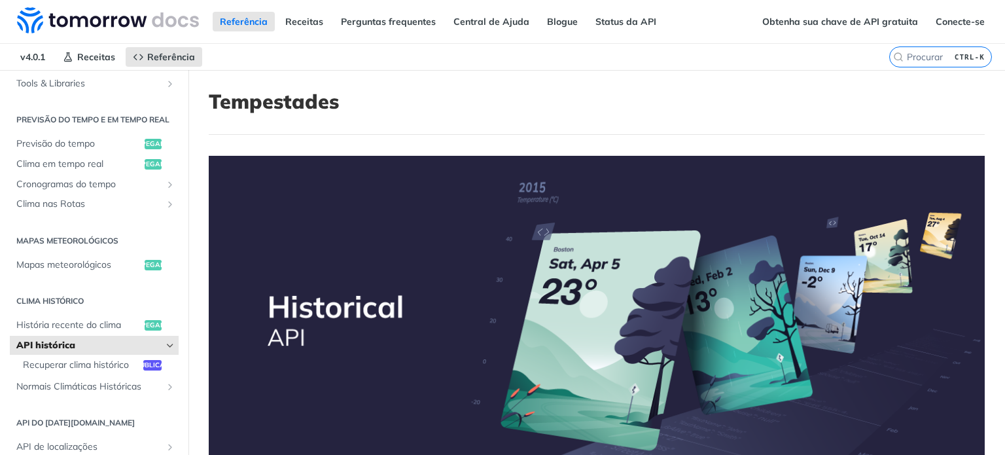
click at [79, 352] on span "API histórica" at bounding box center [88, 345] width 145 height 13
click at [92, 331] on font "História recente do clima" at bounding box center [68, 325] width 105 height 12
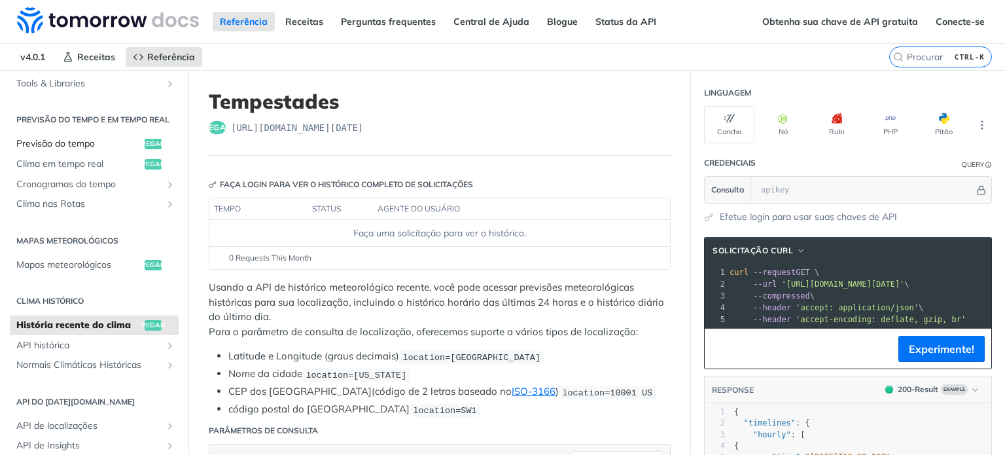
click at [77, 149] on font "Previsão do tempo" at bounding box center [55, 143] width 79 height 12
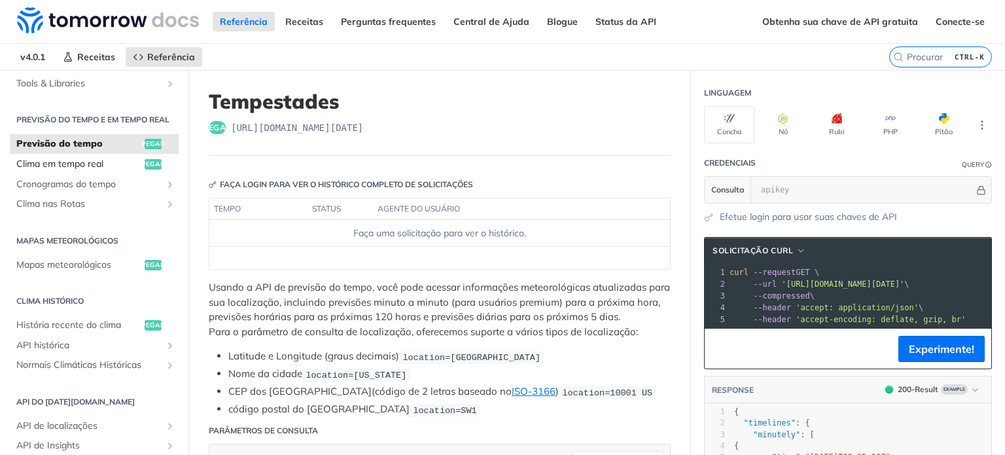
click at [75, 170] on font "Clima em tempo real" at bounding box center [59, 164] width 87 height 12
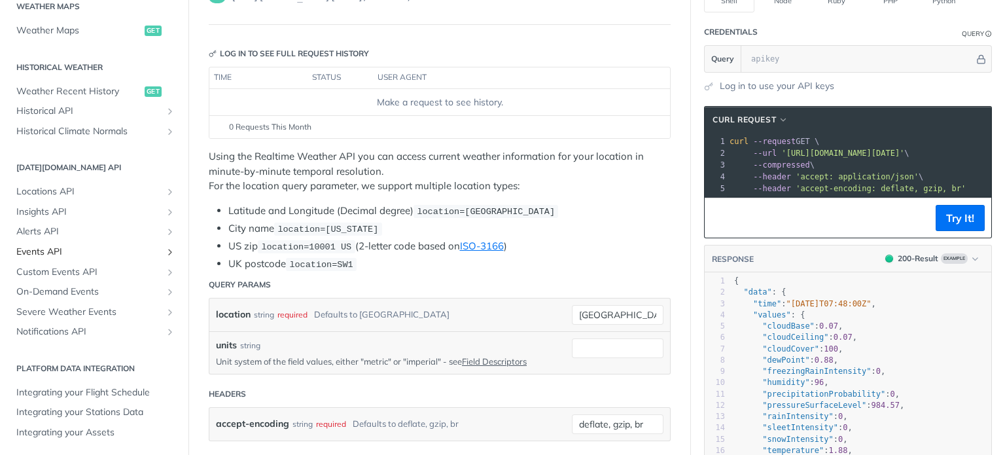
scroll to position [414, 0]
click at [108, 232] on span "Alerts API" at bounding box center [88, 230] width 145 height 13
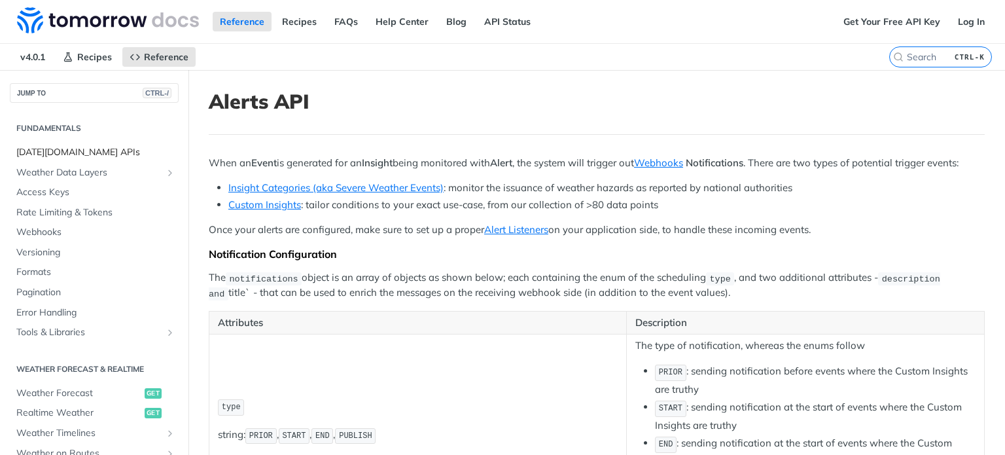
click at [113, 143] on link "[DATE][DOMAIN_NAME] APIs" at bounding box center [94, 153] width 169 height 20
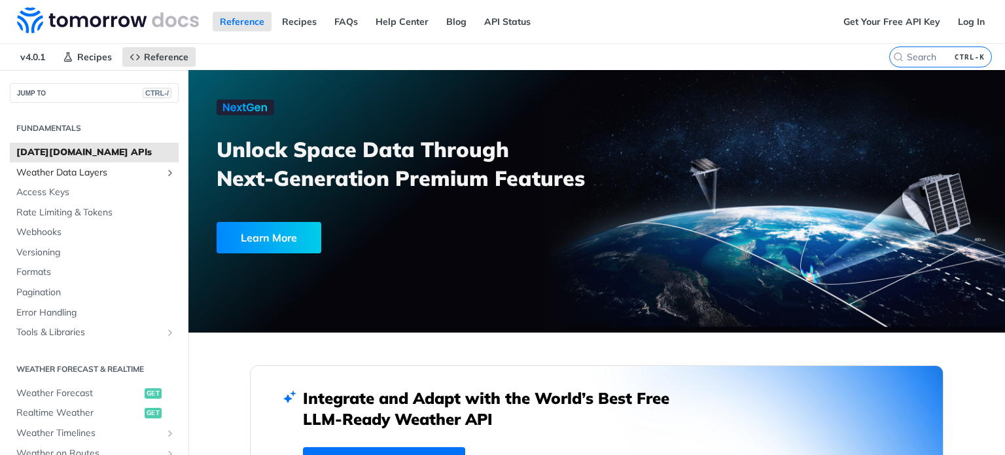
click at [106, 175] on span "Weather Data Layers" at bounding box center [88, 172] width 145 height 13
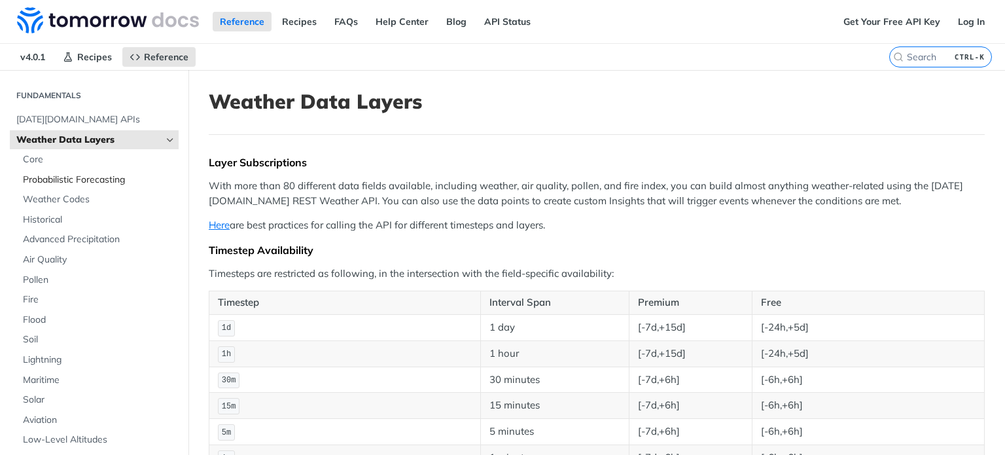
scroll to position [65, 0]
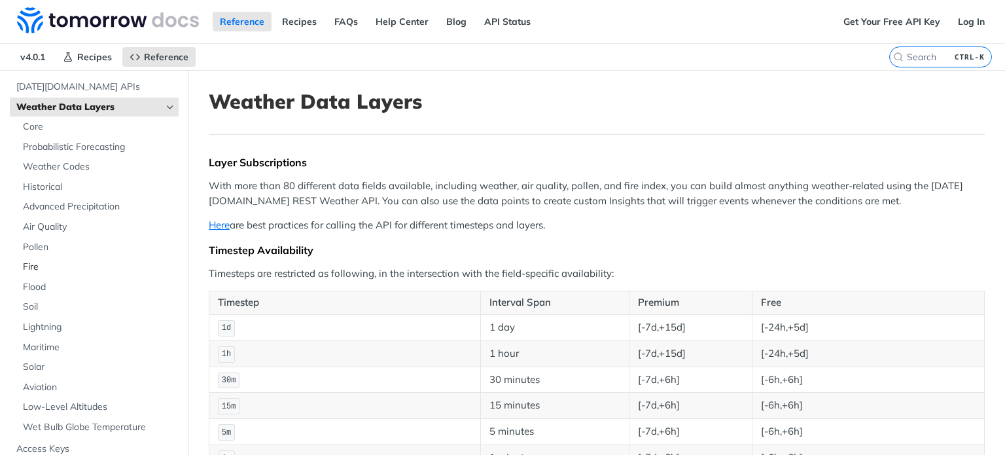
click at [29, 268] on span "Fire" at bounding box center [99, 267] width 153 height 13
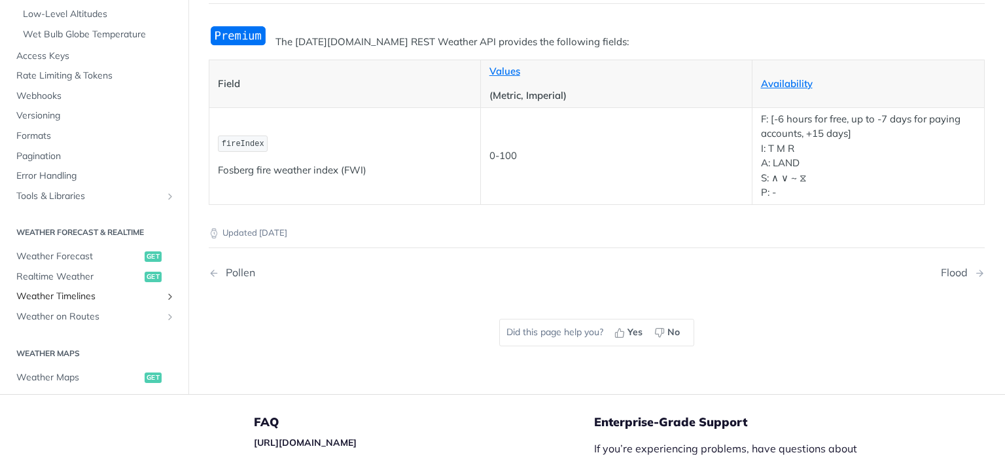
scroll to position [393, 0]
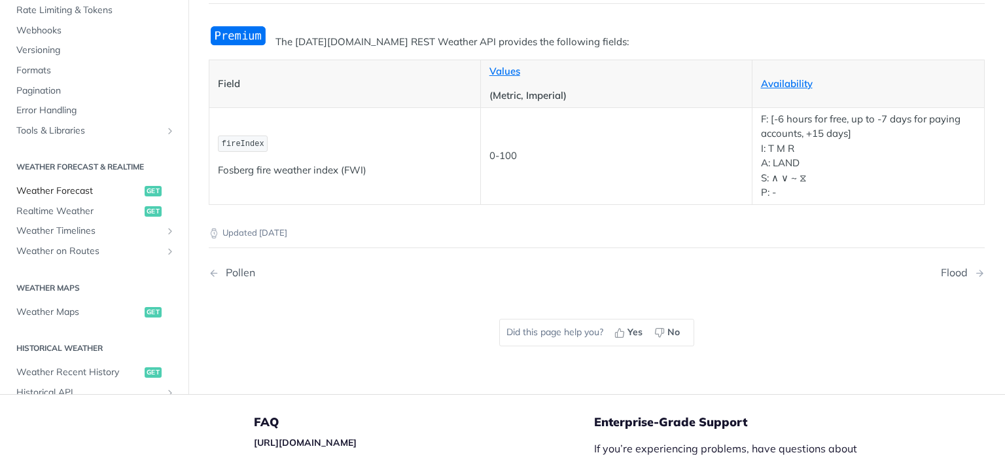
click at [84, 189] on span "Weather Forecast" at bounding box center [78, 191] width 125 height 13
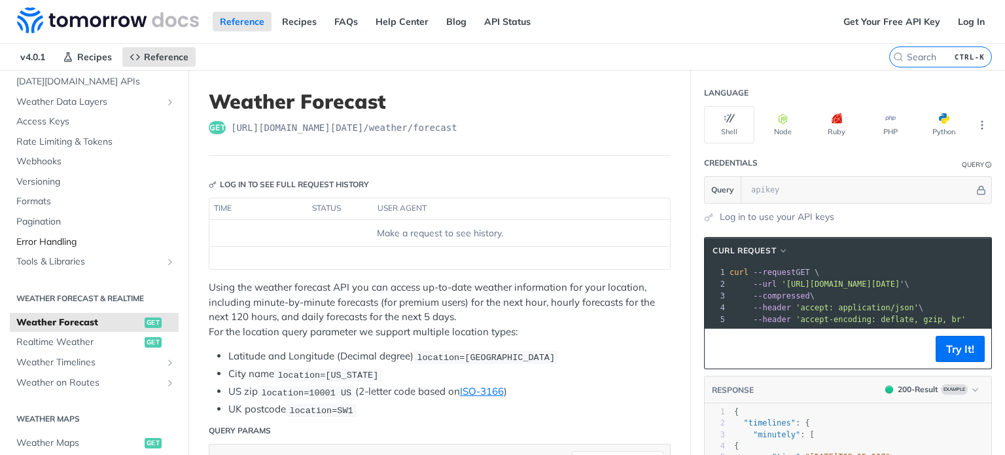
scroll to position [267, 0]
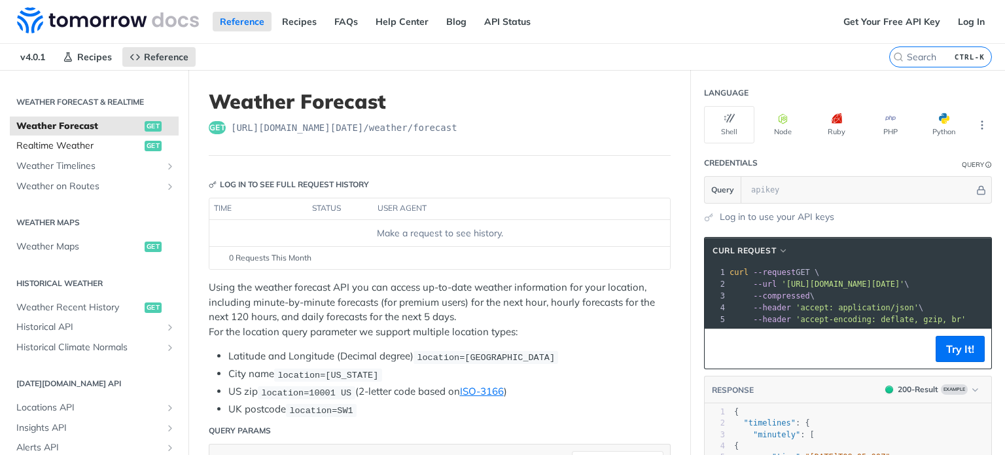
click at [79, 150] on span "Realtime Weather" at bounding box center [78, 145] width 125 height 13
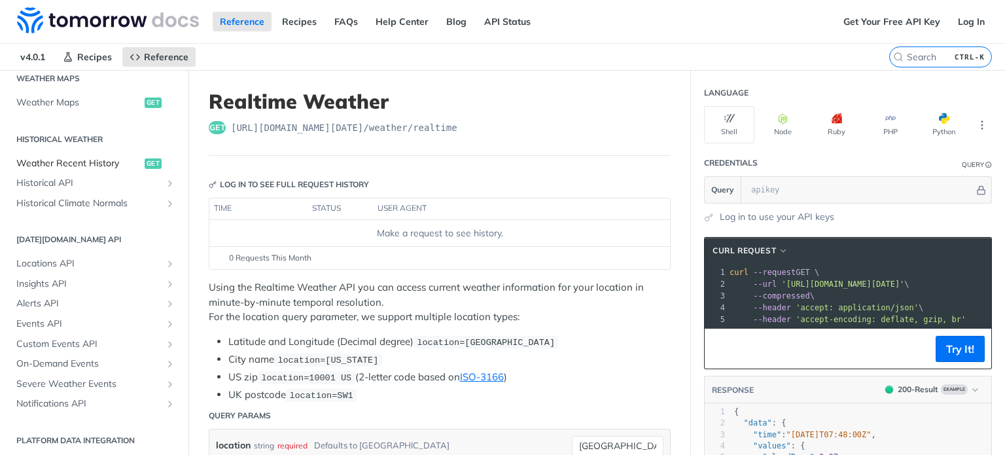
scroll to position [414, 0]
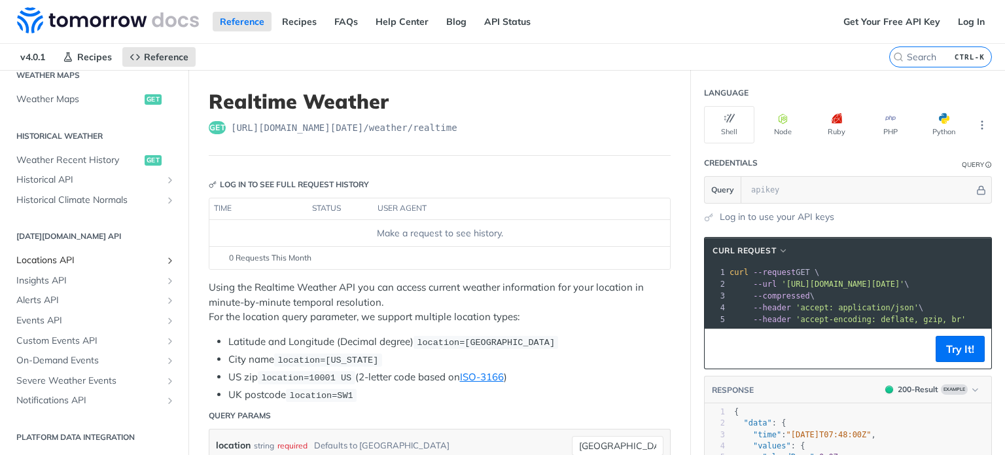
click at [73, 255] on span "Locations API" at bounding box center [88, 260] width 145 height 13
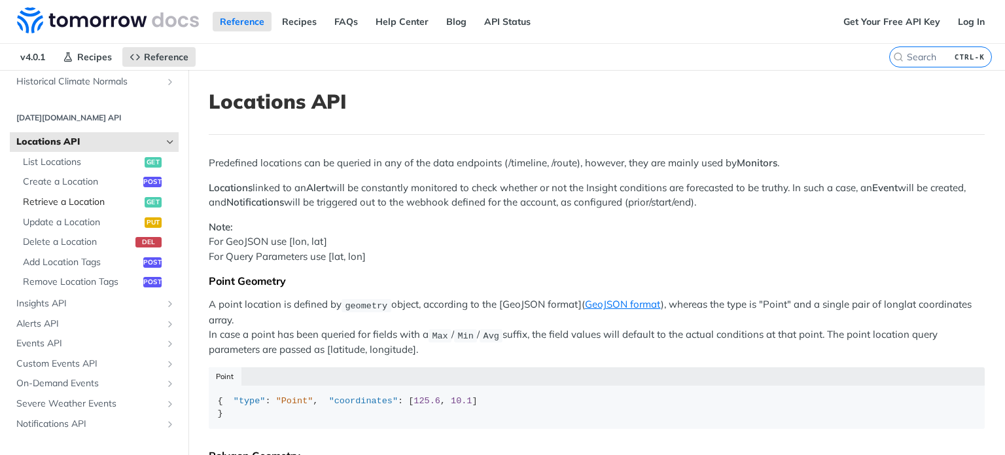
scroll to position [556, 0]
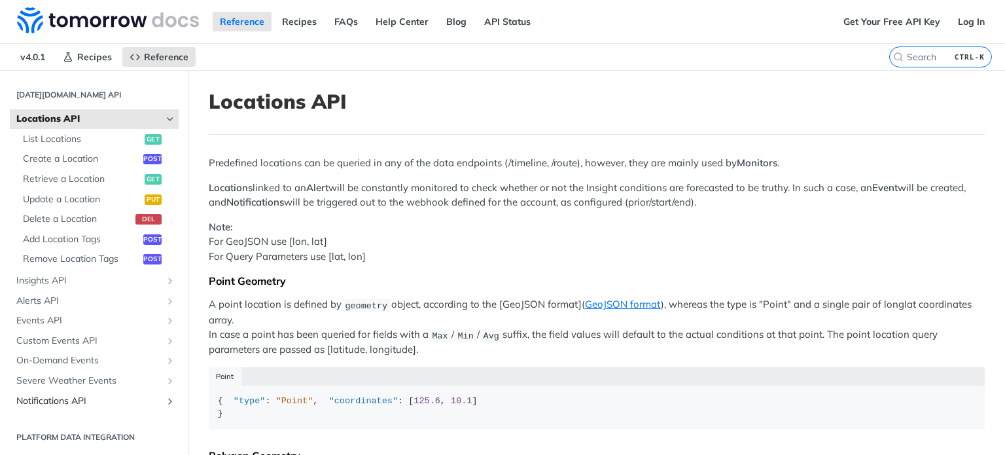
click at [81, 404] on span "Notifications API" at bounding box center [88, 401] width 145 height 13
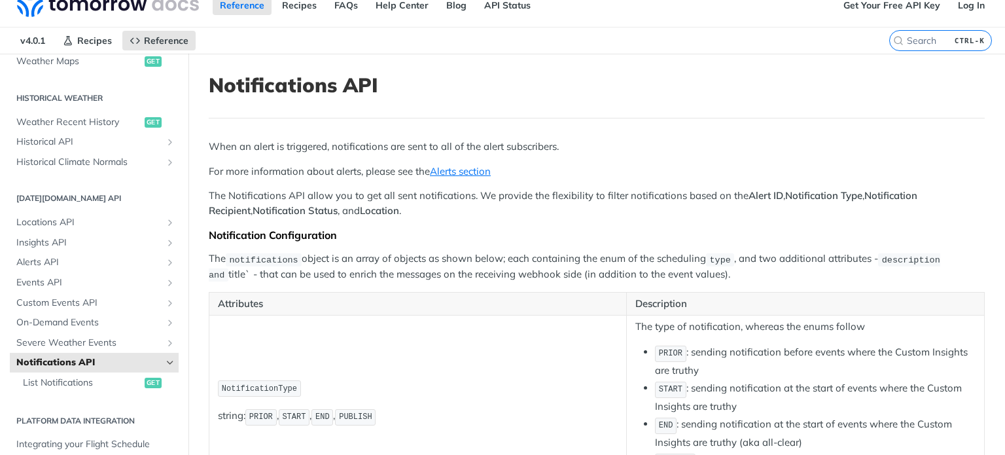
scroll to position [65, 0]
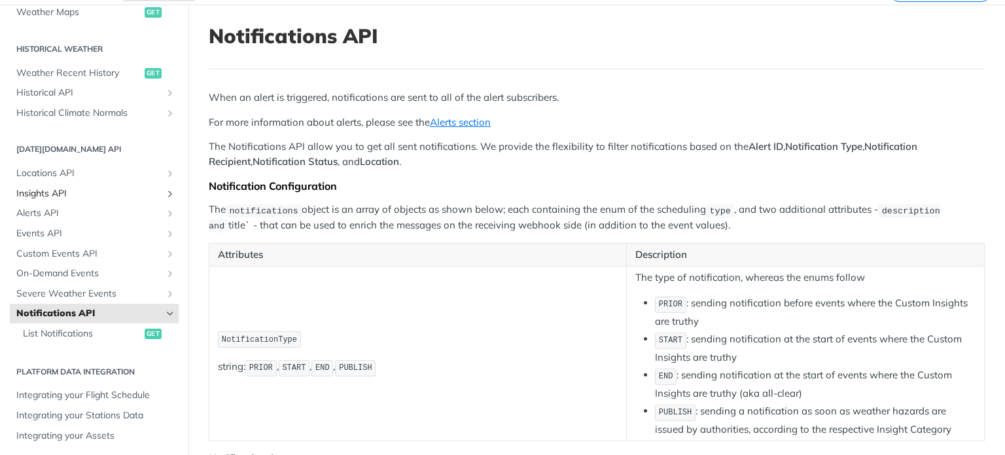
click at [71, 190] on span "Insights API" at bounding box center [88, 193] width 145 height 13
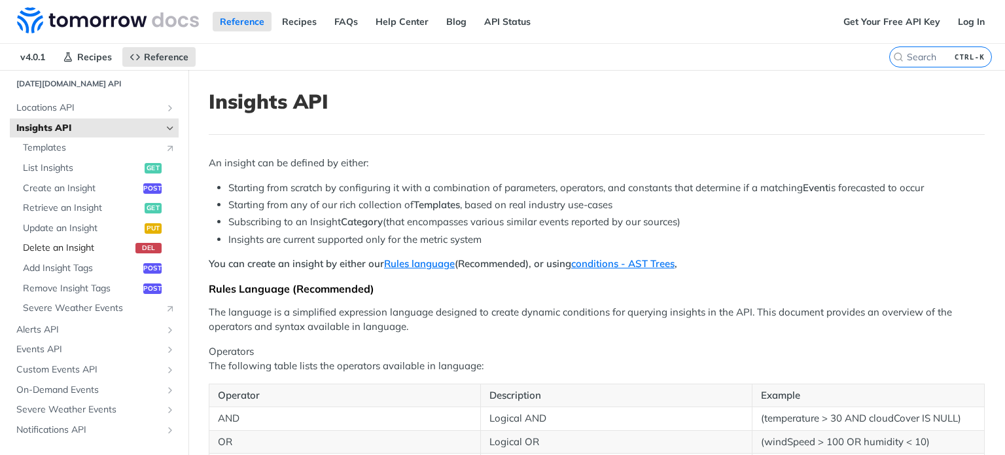
scroll to position [596, 0]
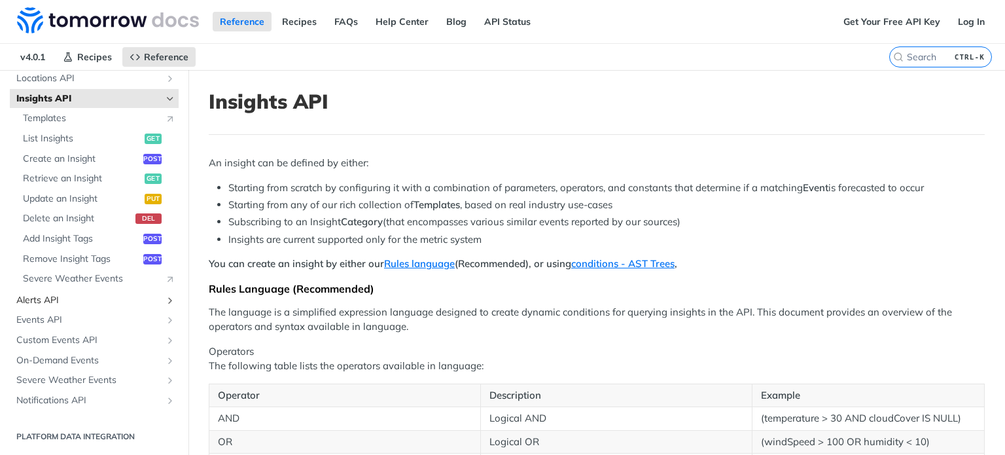
click at [71, 298] on span "Alerts API" at bounding box center [88, 300] width 145 height 13
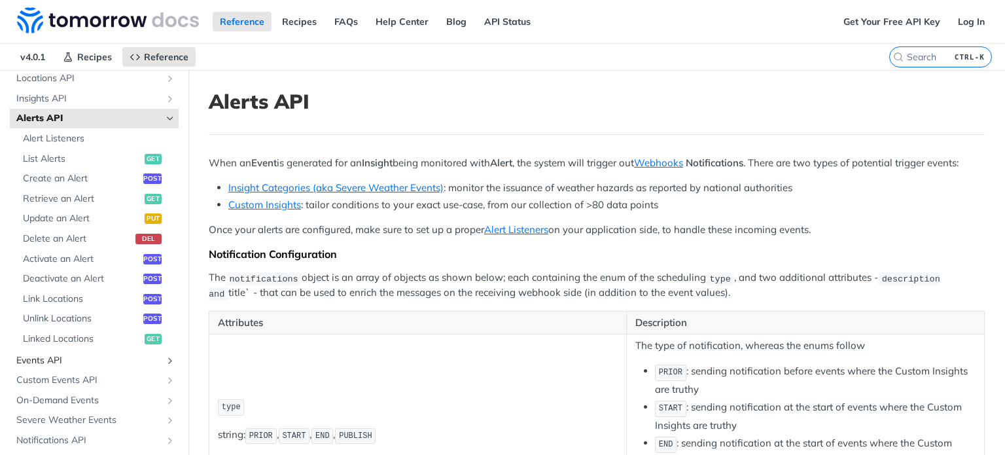
click at [45, 365] on span "Events API" at bounding box center [88, 360] width 145 height 13
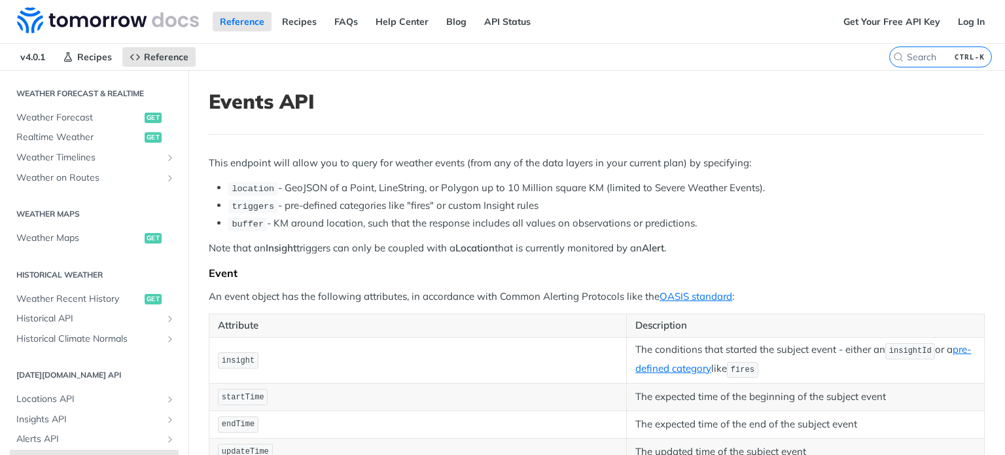
scroll to position [262, 0]
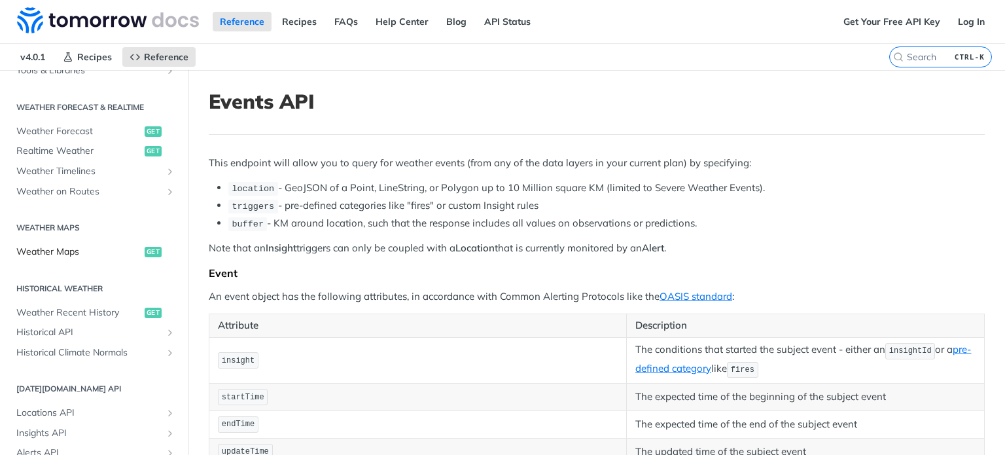
click at [63, 247] on span "Weather Maps" at bounding box center [78, 251] width 125 height 13
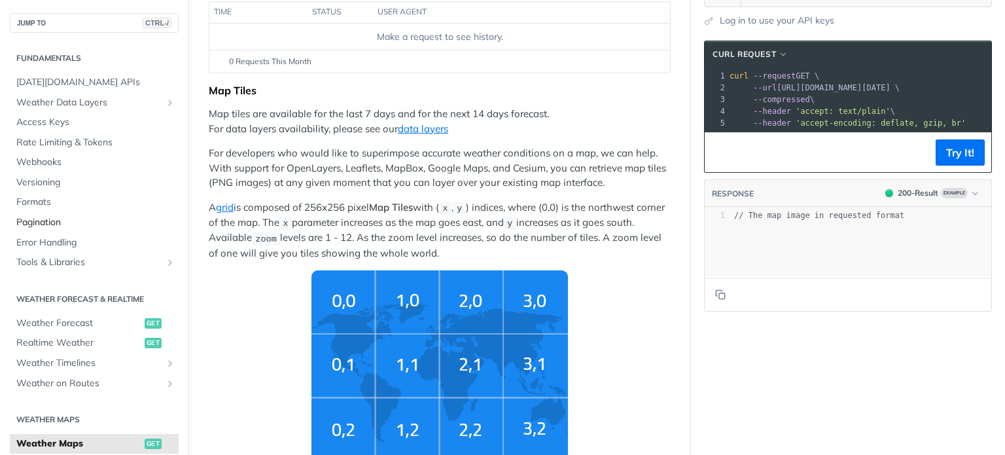
scroll to position [131, 0]
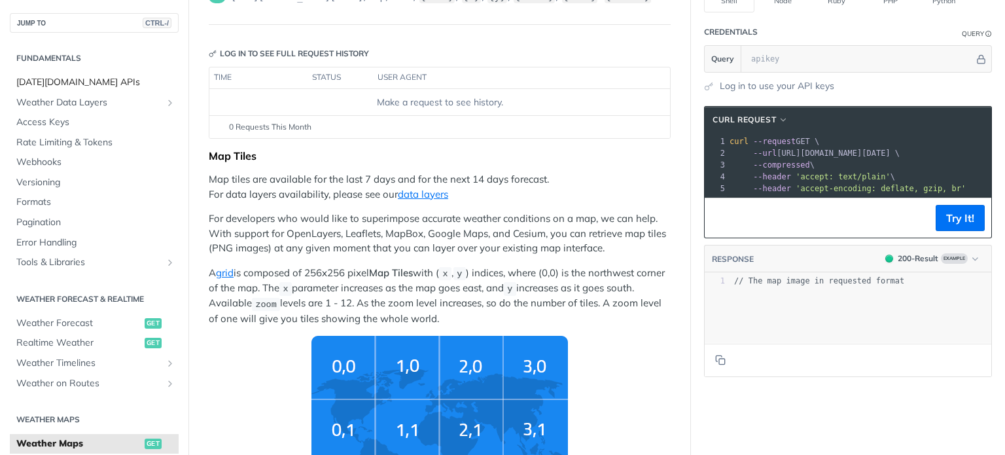
click at [69, 83] on span "[DATE][DOMAIN_NAME] APIs" at bounding box center [95, 82] width 159 height 13
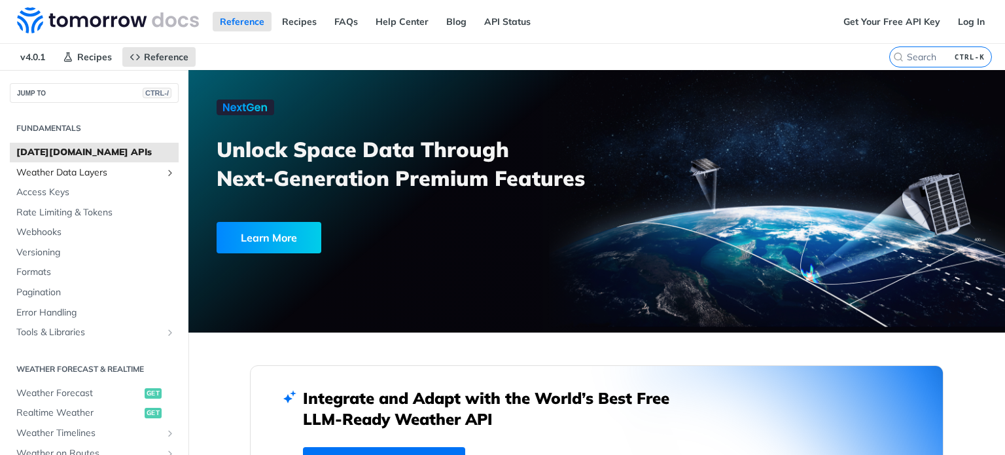
click at [72, 172] on span "Weather Data Layers" at bounding box center [88, 172] width 145 height 13
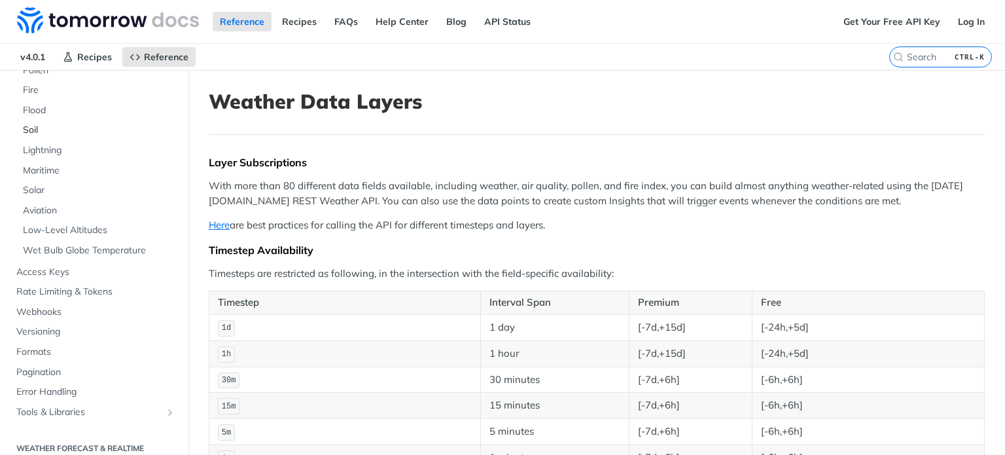
scroll to position [262, 0]
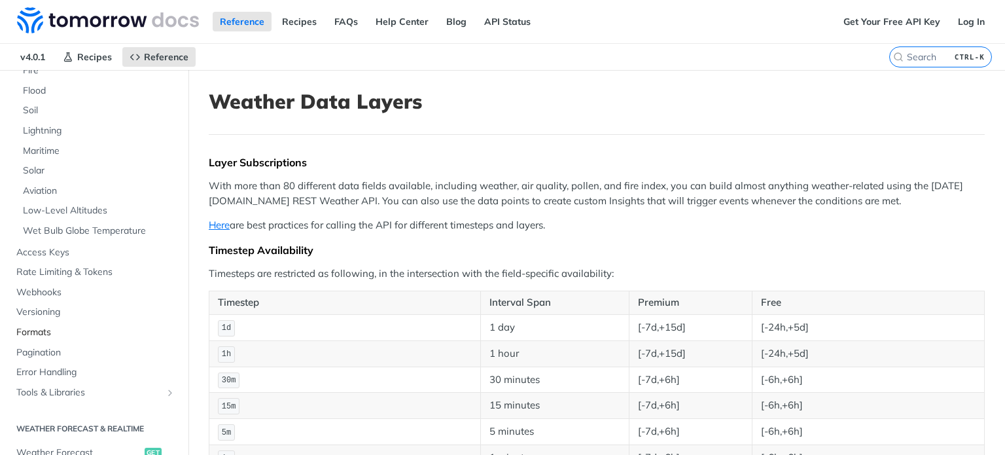
click at [39, 332] on span "Formats" at bounding box center [95, 332] width 159 height 13
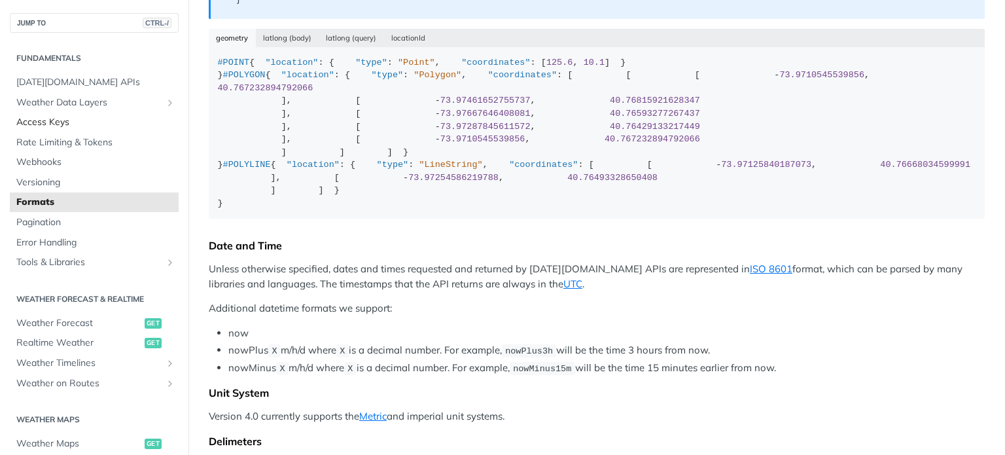
click at [60, 117] on span "Access Keys" at bounding box center [95, 122] width 159 height 13
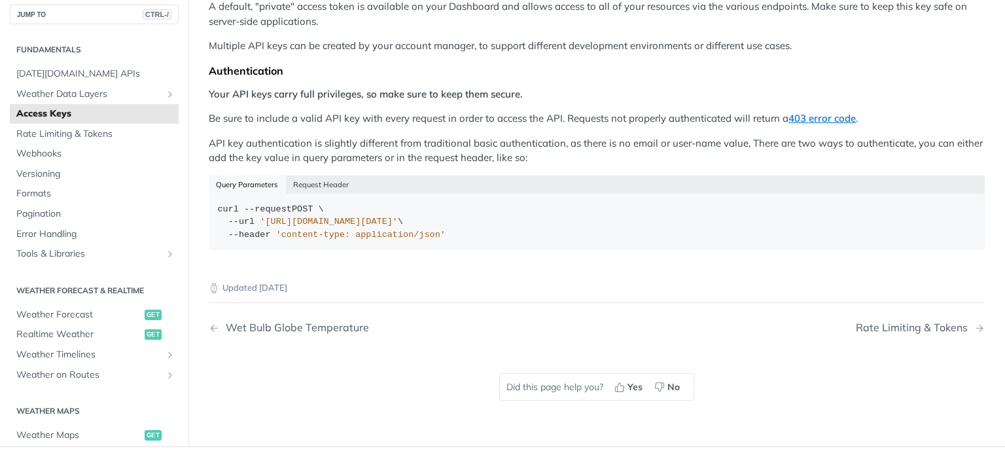
scroll to position [65, 0]
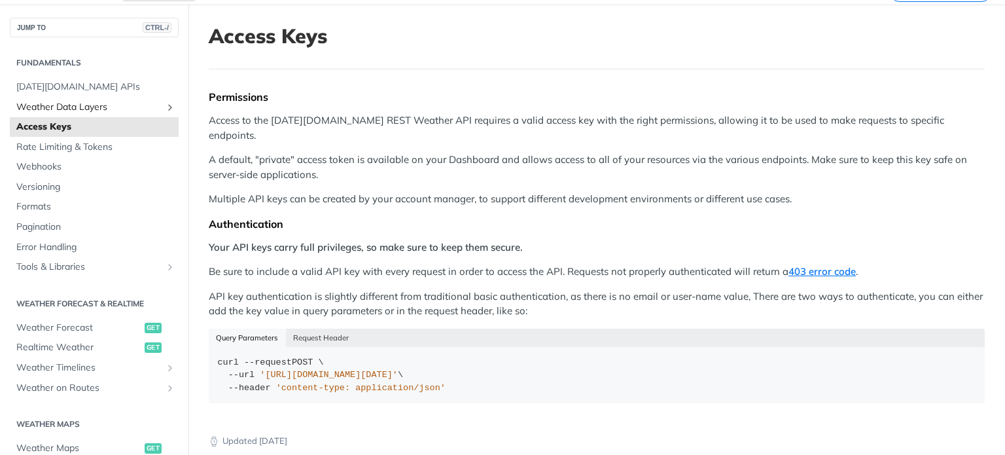
click at [94, 109] on span "Weather Data Layers" at bounding box center [88, 107] width 145 height 13
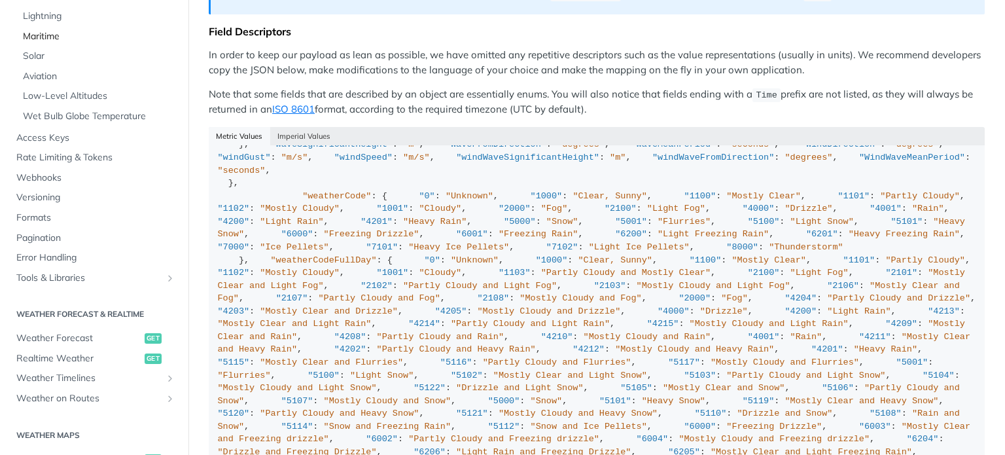
scroll to position [327, 0]
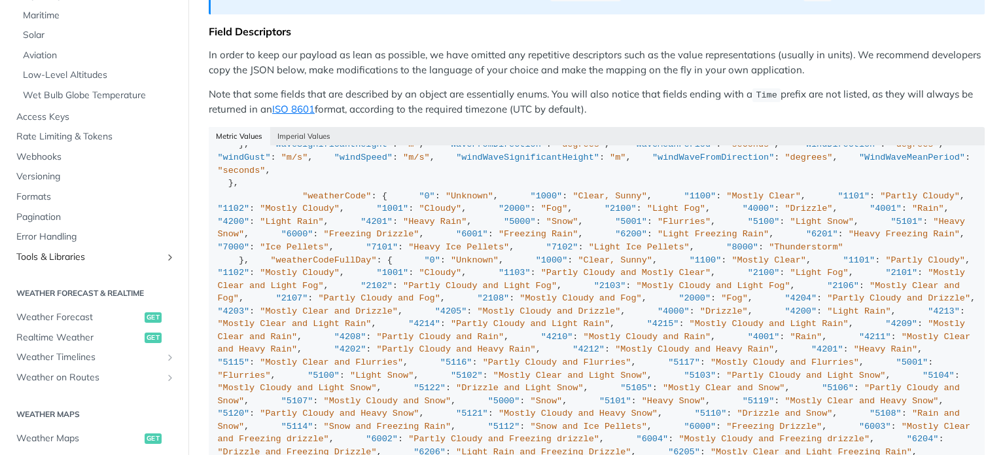
click at [99, 259] on span "Tools & Libraries" at bounding box center [88, 257] width 145 height 13
